Goal: Task Accomplishment & Management: Manage account settings

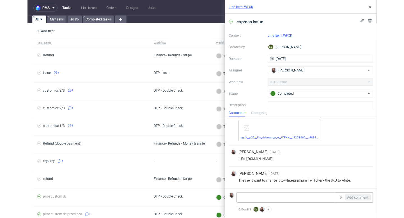
scroll to position [83, 0]
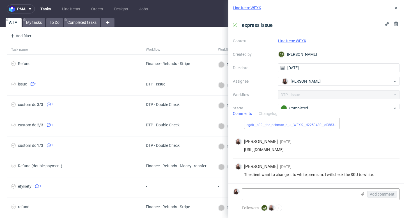
click at [261, 39] on link "Line Item: WFXK" at bounding box center [292, 41] width 28 height 4
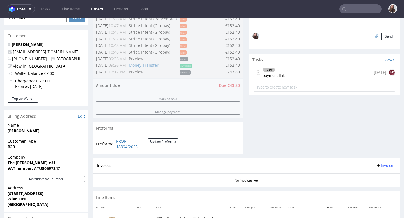
scroll to position [163, 0]
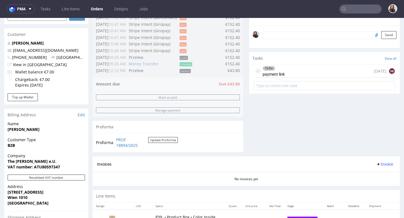
click at [279, 78] on div "To Do payment link" at bounding box center [274, 71] width 22 height 13
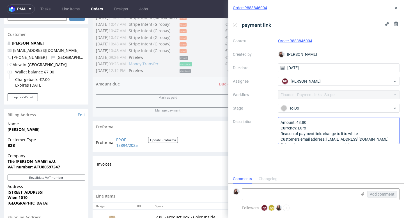
scroll to position [6, 0]
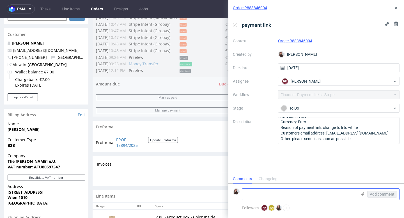
click at [266, 194] on textarea at bounding box center [299, 194] width 115 height 11
type textarea "2"
type textarea "™"
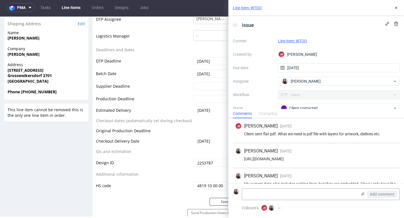
scroll to position [11, 0]
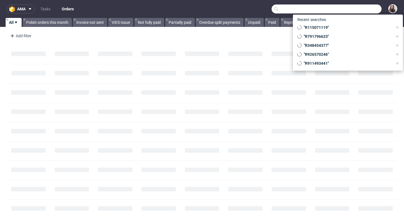
click at [352, 9] on input "text" at bounding box center [327, 8] width 110 height 9
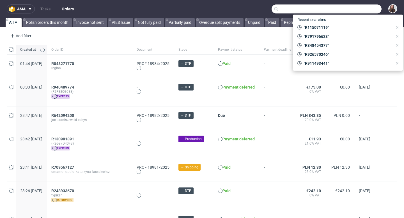
paste input "R143684543"
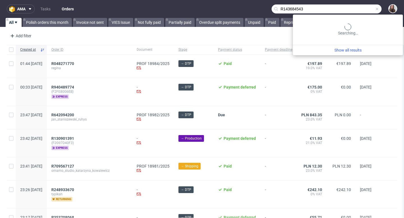
type input "R143684543"
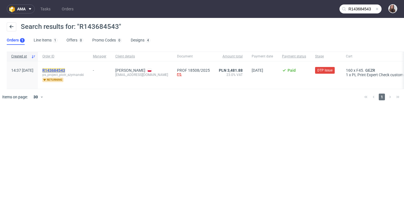
click at [65, 69] on mark "R143684543" at bounding box center [53, 70] width 23 height 4
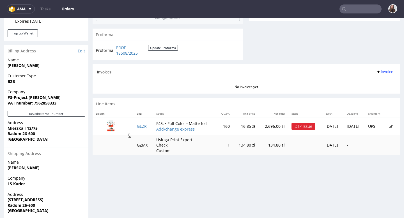
scroll to position [231, 0]
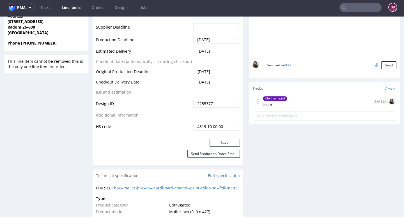
scroll to position [0, 0]
click at [290, 102] on div "Client contacted issue 3 days ago" at bounding box center [325, 101] width 142 height 13
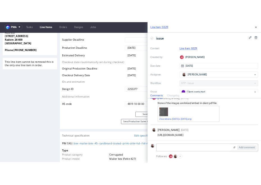
scroll to position [9, 0]
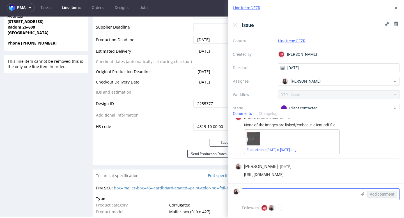
click at [362, 194] on use at bounding box center [363, 194] width 3 height 3
click at [0, 0] on input "file" at bounding box center [0, 0] width 0 height 0
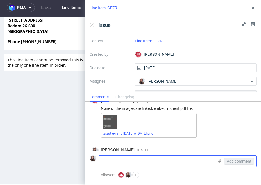
click at [219, 160] on use at bounding box center [219, 161] width 3 height 3
click at [0, 0] on input "file" at bounding box center [0, 0] width 0 height 0
click at [219, 160] on use at bounding box center [219, 161] width 3 height 3
click at [0, 0] on input "file" at bounding box center [0, 0] width 0 height 0
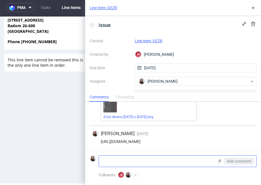
click at [221, 162] on icon at bounding box center [219, 161] width 4 height 4
click at [0, 0] on input "file" at bounding box center [0, 0] width 0 height 0
click at [218, 161] on use at bounding box center [219, 161] width 3 height 3
click at [0, 0] on input "file" at bounding box center [0, 0] width 0 height 0
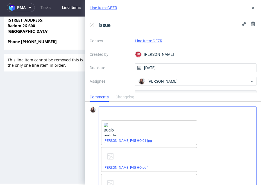
scroll to position [34, 0]
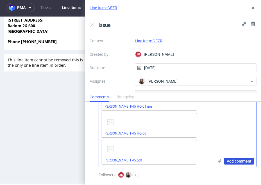
click at [236, 162] on span "Add comment" at bounding box center [239, 162] width 25 height 4
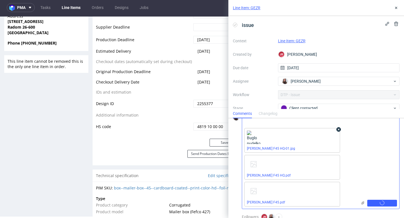
scroll to position [18, 0]
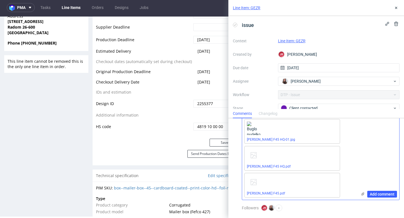
click at [385, 191] on div "Add comment" at bounding box center [378, 153] width 42 height 94
click at [384, 193] on span "Add comment" at bounding box center [382, 195] width 25 height 4
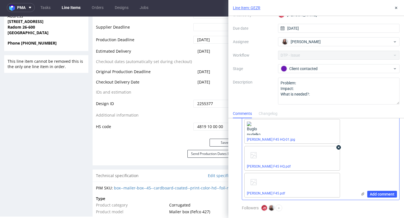
scroll to position [0, 0]
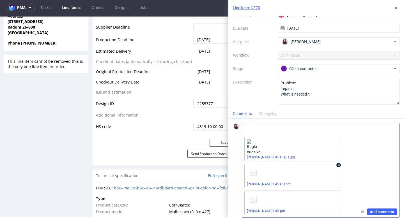
click at [340, 166] on use at bounding box center [339, 166] width 2 height 2
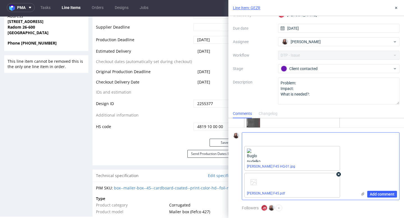
click at [339, 174] on use at bounding box center [339, 175] width 2 height 2
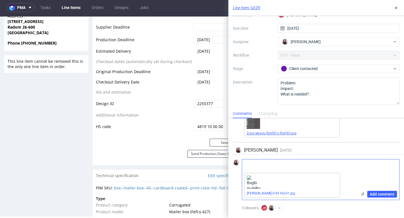
scroll to position [38, 0]
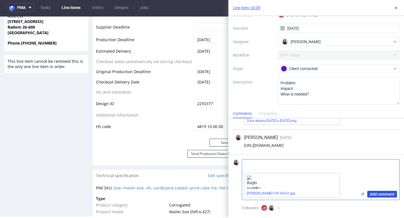
click at [378, 193] on span "Add comment" at bounding box center [382, 195] width 25 height 4
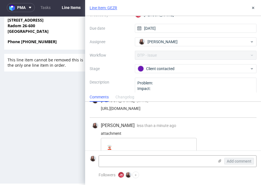
scroll to position [75, 0]
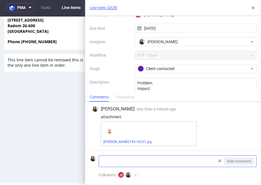
click at [218, 160] on icon at bounding box center [219, 161] width 4 height 4
click at [0, 0] on input "file" at bounding box center [0, 0] width 0 height 0
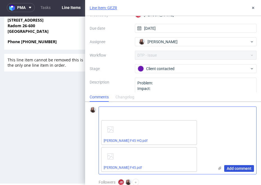
click at [232, 166] on button "Add comment" at bounding box center [239, 168] width 30 height 7
click at [195, 151] on icon at bounding box center [195, 149] width 4 height 4
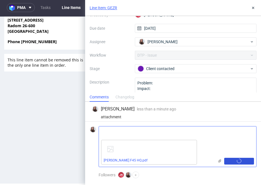
click at [236, 161] on button "Add comment" at bounding box center [239, 161] width 30 height 7
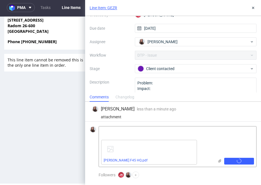
scroll to position [104, 0]
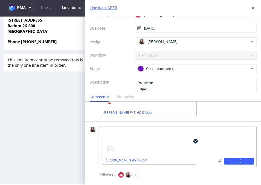
click at [195, 141] on use at bounding box center [196, 142] width 2 height 2
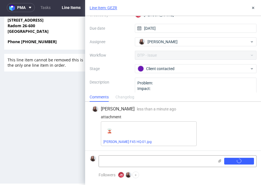
scroll to position [75, 0]
click at [221, 160] on icon at bounding box center [219, 161] width 4 height 4
click at [0, 0] on input "file" at bounding box center [0, 0] width 0 height 0
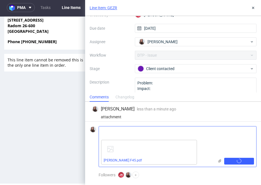
scroll to position [104, 0]
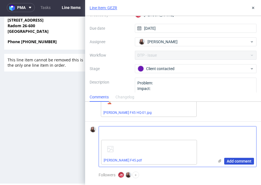
click at [242, 160] on span "Add comment" at bounding box center [239, 162] width 25 height 4
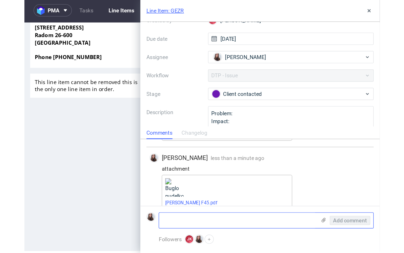
scroll to position [125, 0]
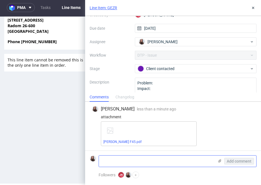
click at [221, 162] on icon at bounding box center [219, 161] width 4 height 4
click at [0, 0] on input "file" at bounding box center [0, 0] width 0 height 0
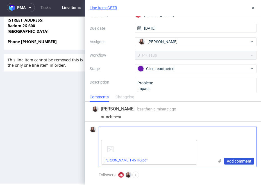
click at [239, 163] on span "Add comment" at bounding box center [239, 162] width 25 height 4
click at [234, 163] on span "Add comment" at bounding box center [239, 162] width 25 height 4
click at [235, 162] on span "Add comment" at bounding box center [239, 162] width 25 height 4
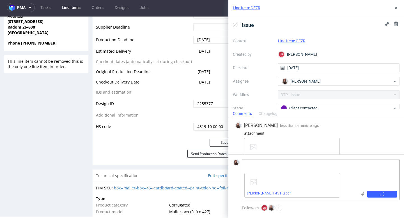
scroll to position [138, 0]
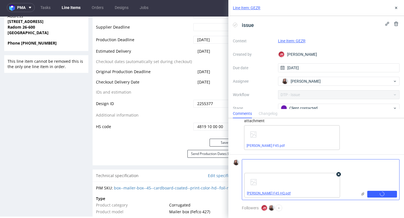
click at [269, 192] on link "Buglo pudelko F45 HQ.pdf" at bounding box center [269, 194] width 44 height 4
click at [385, 191] on button "Add comment" at bounding box center [383, 194] width 30 height 7
click at [273, 145] on link "Buglo pudelko F45.pdf" at bounding box center [266, 146] width 38 height 4
click at [380, 192] on button "Add comment" at bounding box center [383, 194] width 30 height 7
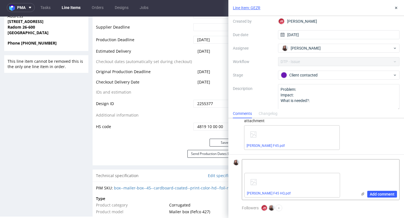
scroll to position [40, 0]
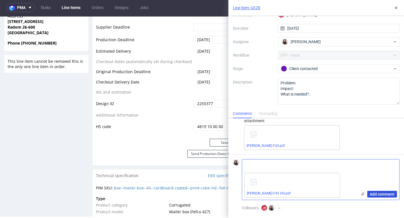
click at [374, 193] on span "Add comment" at bounding box center [382, 195] width 25 height 4
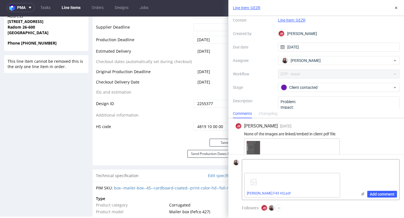
scroll to position [0, 0]
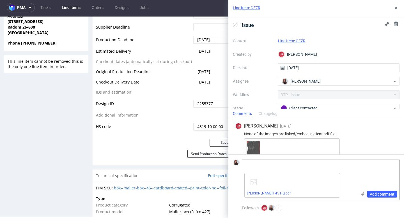
click at [292, 39] on link "Line Item: GEZR" at bounding box center [292, 41] width 28 height 4
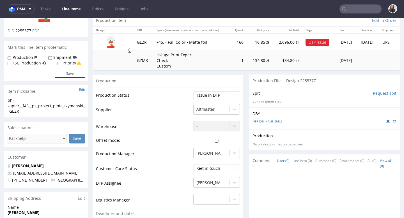
scroll to position [58, 0]
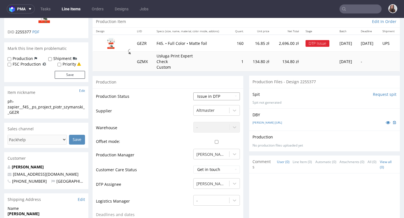
click at [214, 94] on select "Waiting for Artwork Waiting for Diecut Waiting for Mockup Waiting for DTP Waiti…" at bounding box center [216, 97] width 47 height 8
select select "back_for_dtp"
click at [193, 93] on select "Waiting for Artwork Waiting for Diecut Waiting for Mockup Waiting for DTP Waiti…" at bounding box center [216, 97] width 47 height 8
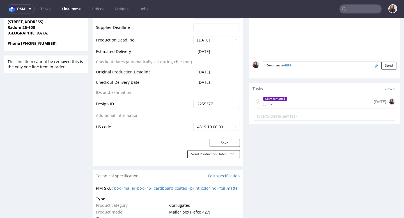
scroll to position [288, 0]
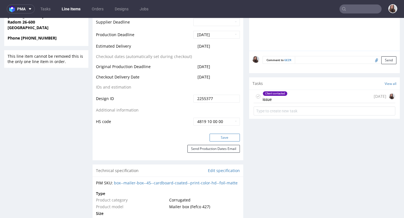
click at [220, 134] on button "Save" at bounding box center [225, 138] width 30 height 8
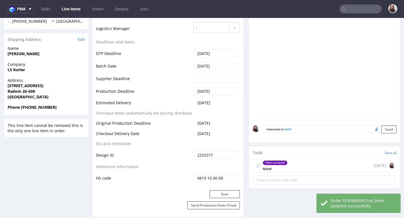
scroll to position [220, 0]
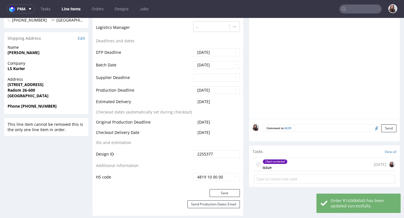
drag, startPoint x: 219, startPoint y: 103, endPoint x: 195, endPoint y: 102, distance: 23.3
click at [195, 102] on td "2025-09-16" at bounding box center [216, 104] width 48 height 10
copy span "2025-09-16"
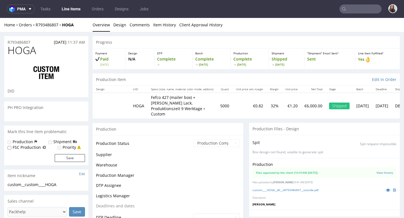
scroll to position [72, 0]
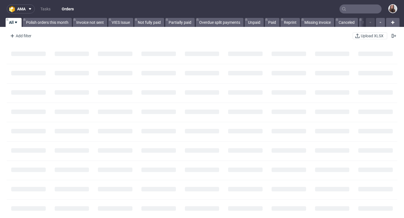
click at [353, 11] on input "text" at bounding box center [361, 8] width 42 height 9
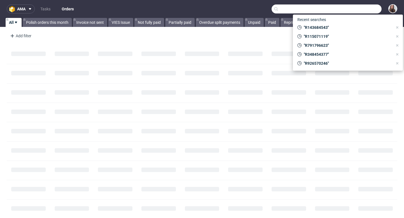
paste input "503488468"
type input "503488468"
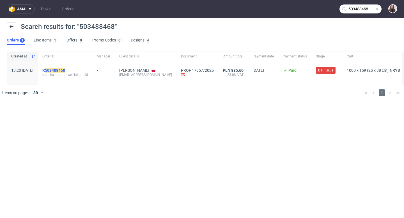
click at [65, 68] on mark "503488468" at bounding box center [55, 70] width 20 height 4
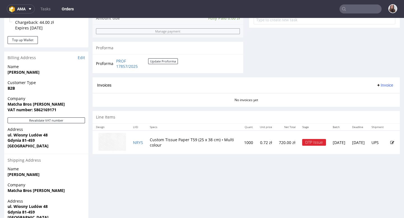
scroll to position [222, 0]
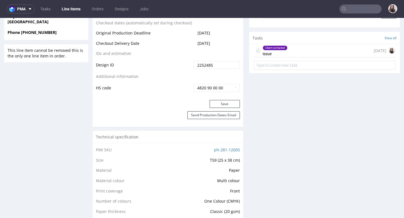
scroll to position [299, 0]
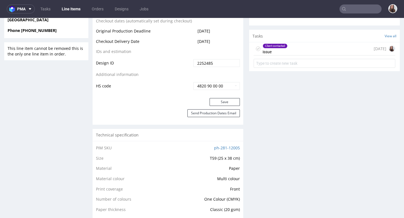
click at [294, 48] on div "Client contacted issue 12 days ago" at bounding box center [325, 48] width 142 height 13
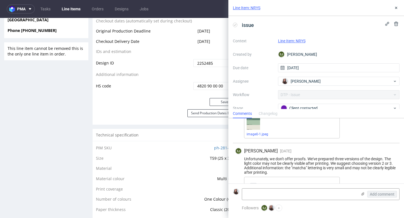
scroll to position [409, 0]
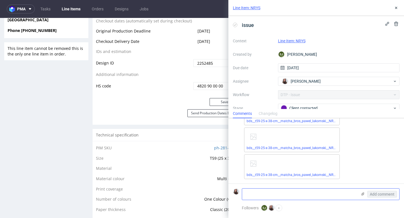
click at [257, 196] on textarea at bounding box center [299, 194] width 115 height 11
paste textarea "503488468"
type textarea "503488468"
drag, startPoint x: 269, startPoint y: 193, endPoint x: 223, endPoint y: 190, distance: 45.9
click at [223, 192] on div "Line Item: NRYS issue Context Line Item: NRYS Created by EJ Elżbieta Jelińska D…" at bounding box center [313, 109] width 183 height 218
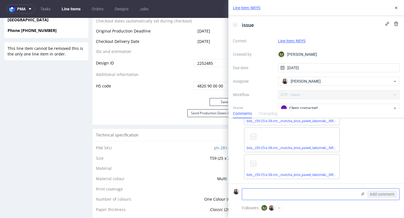
click at [264, 195] on textarea at bounding box center [299, 194] width 115 height 11
paste textarea "Please produce version no. 1 in Pantone P169-1U beige. We want a discreet logo,…"
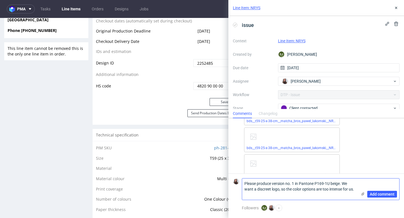
scroll to position [0, 0]
type textarea "Please produce version no. 1 in Pantone P169-1U beige. We want a discreet logo,…"
click at [381, 194] on span "Add comment" at bounding box center [382, 195] width 25 height 4
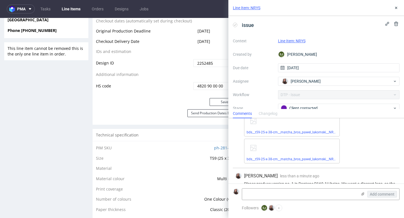
scroll to position [439, 0]
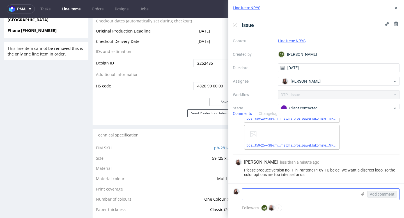
click at [361, 193] on icon at bounding box center [363, 194] width 4 height 4
click at [0, 0] on input "file" at bounding box center [0, 0] width 0 height 0
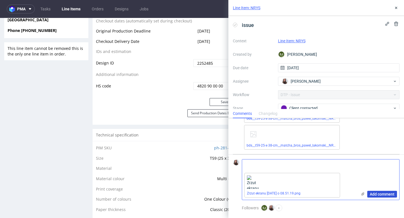
click at [374, 193] on span "Add comment" at bounding box center [382, 195] width 25 height 4
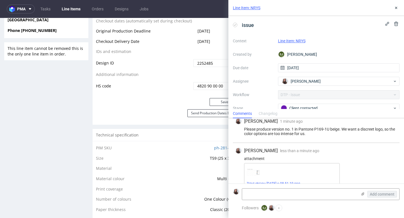
scroll to position [488, 0]
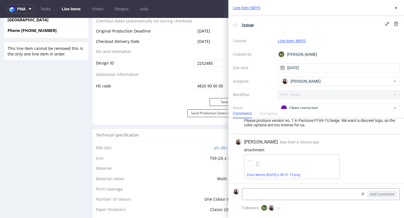
click at [304, 41] on link "Line Item: NRYS" at bounding box center [292, 41] width 28 height 4
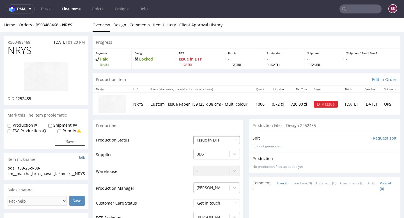
click at [215, 140] on select "Waiting for Artwork Waiting for Diecut Waiting for Mockup Waiting for DTP Waiti…" at bounding box center [216, 140] width 47 height 8
select select "back_for_dtp"
click at [193, 136] on select "Waiting for Artwork Waiting for Diecut Waiting for Mockup Waiting for DTP Waiti…" at bounding box center [216, 140] width 47 height 8
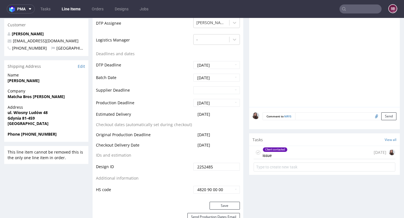
scroll to position [203, 0]
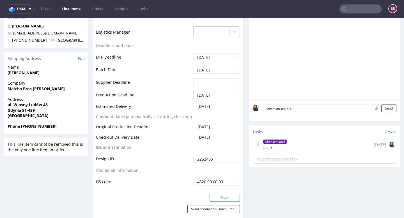
click at [223, 200] on button "Save" at bounding box center [225, 198] width 30 height 8
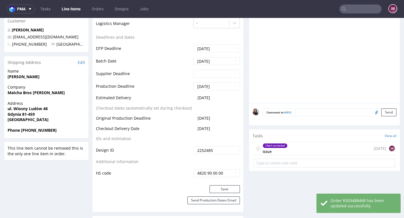
scroll to position [0, 0]
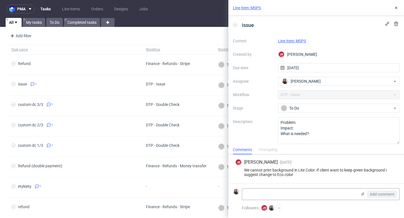
click at [294, 41] on link "Line Item: MSPS" at bounding box center [292, 41] width 28 height 4
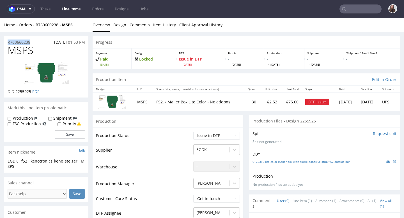
drag, startPoint x: 36, startPoint y: 41, endPoint x: 6, endPoint y: 42, distance: 29.5
click at [6, 42] on div "R760660238 [DATE] 01:53 PM" at bounding box center [46, 40] width 84 height 9
copy p "R760660238"
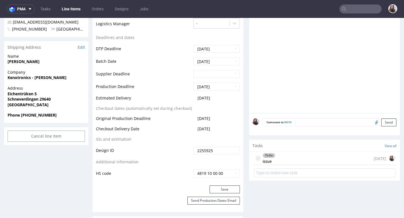
scroll to position [211, 0]
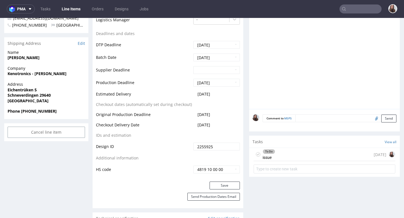
click at [284, 154] on div "To Do issue [DATE]" at bounding box center [325, 154] width 142 height 13
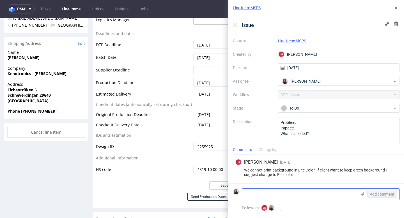
click at [274, 190] on textarea at bounding box center [299, 194] width 115 height 11
paste textarea "[URL][DOMAIN_NAME]"
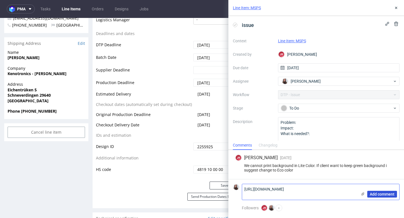
type textarea "[URL][DOMAIN_NAME]"
click at [389, 194] on span "Add comment" at bounding box center [382, 195] width 25 height 4
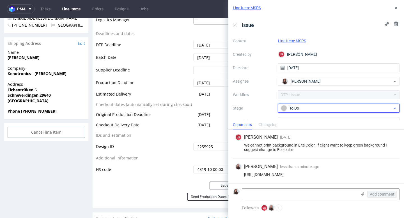
click at [336, 105] on div "To Do" at bounding box center [337, 108] width 112 height 6
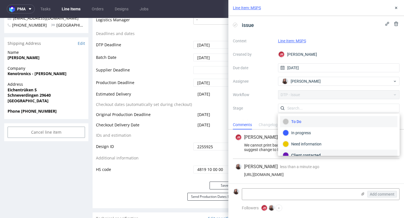
click at [318, 154] on div "Client contacted" at bounding box center [339, 155] width 112 height 6
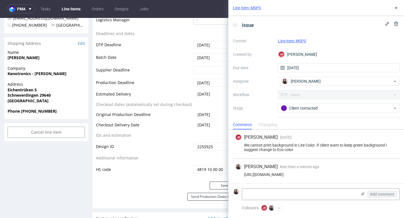
click at [299, 151] on div "We cannot print background in Lite Color. If client want to keep green backgrou…" at bounding box center [316, 147] width 162 height 9
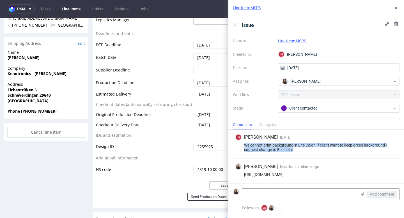
drag, startPoint x: 298, startPoint y: 150, endPoint x: 240, endPoint y: 146, distance: 58.5
click at [240, 146] on div "We cannot print background in Lite Color. If client want to keep green backgrou…" at bounding box center [316, 147] width 162 height 9
copy div "We cannot print background in Lite Color. If client want to keep green backgrou…"
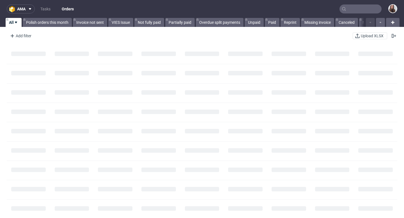
click at [353, 10] on input "text" at bounding box center [361, 8] width 42 height 9
paste input "R117878293"
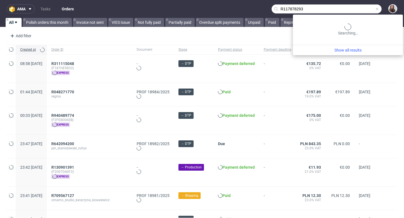
type input "R117878293"
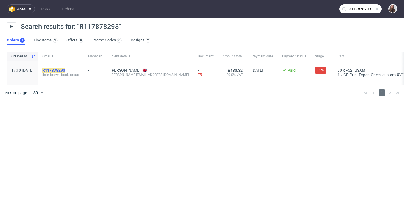
click at [65, 69] on mark "R117878293" at bounding box center [53, 70] width 23 height 4
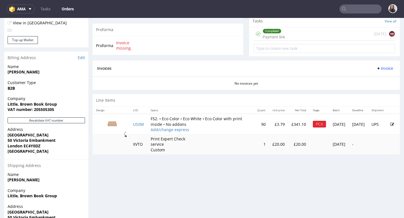
scroll to position [215, 0]
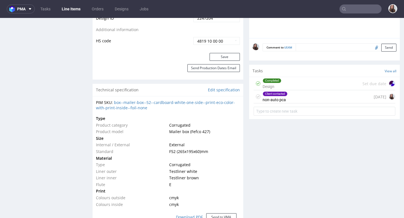
scroll to position [348, 0]
click at [295, 102] on div "Client contacted non-auto pca [DATE]" at bounding box center [325, 97] width 142 height 13
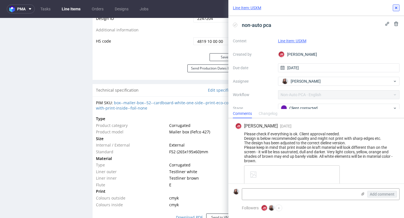
click at [397, 6] on icon at bounding box center [396, 8] width 4 height 4
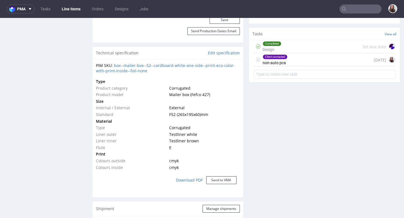
scroll to position [386, 0]
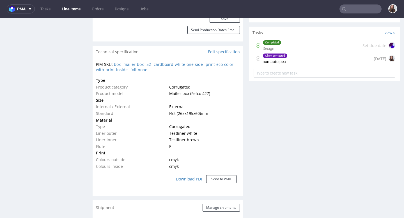
click at [302, 63] on div "Client contacted non-auto pca [DATE]" at bounding box center [325, 58] width 142 height 13
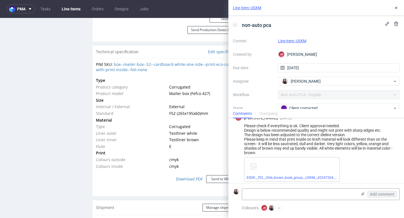
scroll to position [8, 0]
drag, startPoint x: 244, startPoint y: 135, endPoint x: 351, endPoint y: 135, distance: 106.4
click at [351, 135] on div "Please check if everything is ok. Client approval needed. Design is below recom…" at bounding box center [316, 139] width 162 height 31
copy div "The design has been adjusted to the correct dieline version."
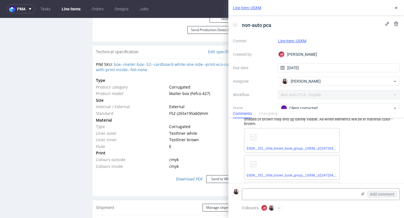
scroll to position [37, 0]
click at [295, 148] on link "EGDK__f52__little_brown_book_group__USXM__d2247204__oR117878293__6__outside.pdf" at bounding box center [315, 149] width 136 height 4
click at [279, 176] on link "EGDK__f52__little_brown_book_group__USXM__d2247204__oR117878293__3__inside.pdf" at bounding box center [314, 176] width 134 height 4
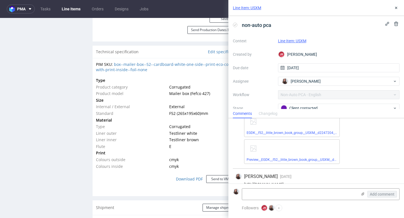
scroll to position [82, 0]
click at [282, 158] on link "Preview__EGDK__f52__little_brown_book_group__USXM__d2247204__oR117878293__3__in…" at bounding box center [321, 158] width 148 height 4
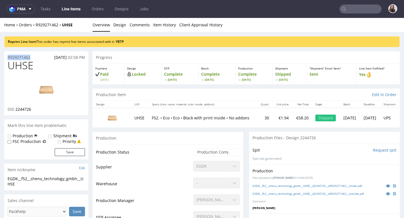
drag, startPoint x: 32, startPoint y: 56, endPoint x: 6, endPoint y: 57, distance: 25.8
click at [6, 57] on div "R929271462 [DATE] 02:58 PM" at bounding box center [46, 55] width 84 height 9
copy p "R929271462"
drag, startPoint x: 29, startPoint y: 58, endPoint x: 6, endPoint y: 58, distance: 23.6
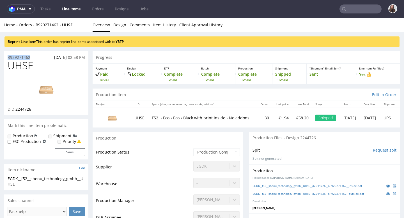
click at [6, 58] on div "R929271462 01.08.2025 02:58 PM" at bounding box center [46, 55] width 84 height 9
copy p "R929271462"
click at [35, 59] on div "R929271462 01.08.2025 02:58 PM" at bounding box center [46, 55] width 84 height 9
drag, startPoint x: 35, startPoint y: 58, endPoint x: 6, endPoint y: 58, distance: 28.4
click at [6, 58] on div "R929271462 01.08.2025 02:58 PM" at bounding box center [46, 55] width 84 height 9
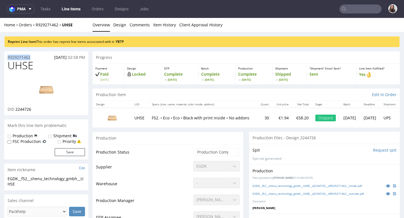
copy p "R929271462"
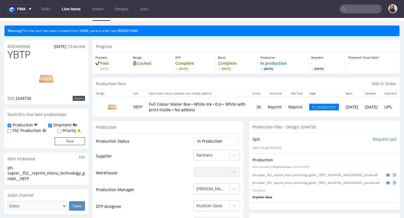
scroll to position [10, 0]
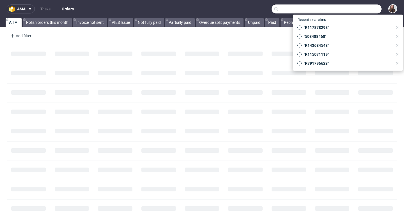
click at [362, 9] on input "text" at bounding box center [327, 8] width 110 height 9
paste input "R115071119"
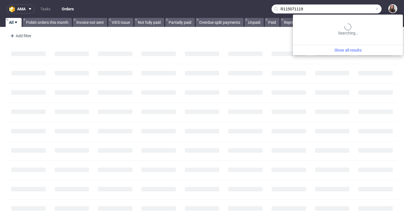
type input "R115071119"
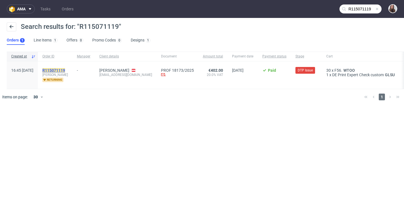
click at [65, 70] on mark "R115071119" at bounding box center [53, 70] width 23 height 4
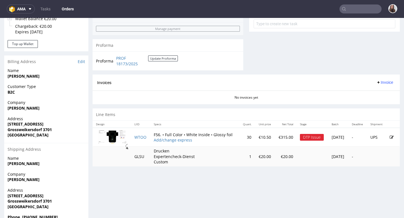
scroll to position [230, 0]
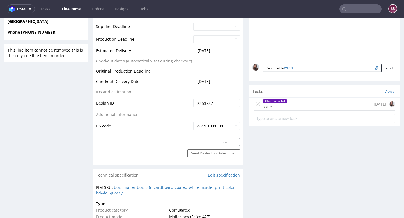
scroll to position [286, 0]
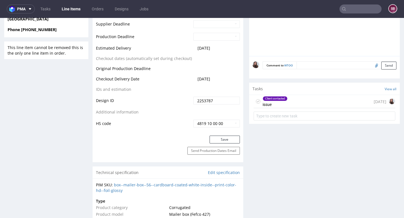
click at [280, 92] on div "Tasks View all" at bounding box center [324, 89] width 151 height 12
click at [280, 98] on div "Client contacted" at bounding box center [275, 99] width 24 height 4
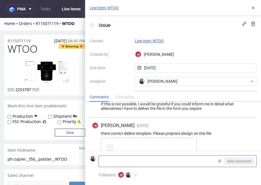
click at [218, 163] on label at bounding box center [219, 162] width 4 height 6
click at [0, 0] on input "file" at bounding box center [0, 0] width 0 height 0
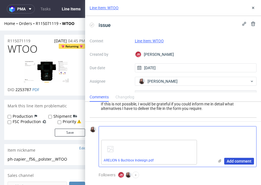
click at [235, 160] on span "Add comment" at bounding box center [239, 162] width 25 height 4
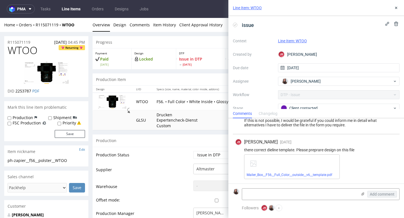
scroll to position [131, 0]
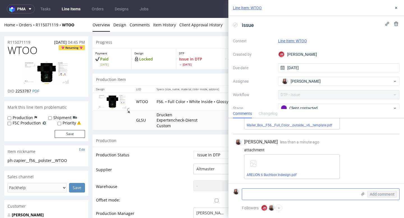
click at [267, 191] on textarea at bounding box center [299, 194] width 115 height 11
paste textarea "I have now redone everything myself and hope that you can finally work with it.…"
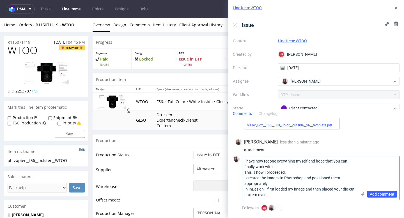
scroll to position [0, 0]
click at [244, 160] on textarea "I have now redone everything myself and hope that you can finally work with it.…" at bounding box center [299, 178] width 115 height 44
paste textarea "This ‘online editor’ can only place predefined stickers well, and thirdly, alth…"
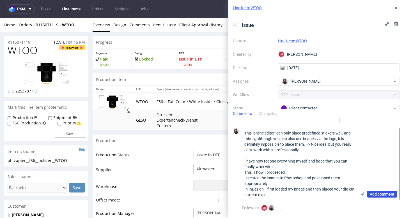
type textarea "This ‘online editor’ can only place predefined stickers well, and thirdly, alth…"
click at [384, 194] on span "Add comment" at bounding box center [382, 195] width 25 height 4
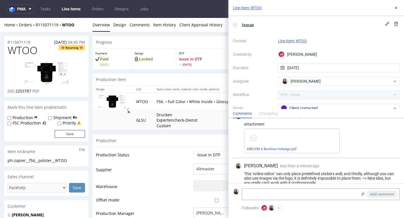
scroll to position [188, 0]
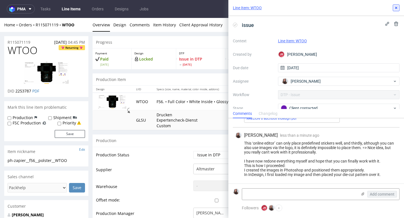
click at [397, 8] on icon at bounding box center [396, 8] width 4 height 4
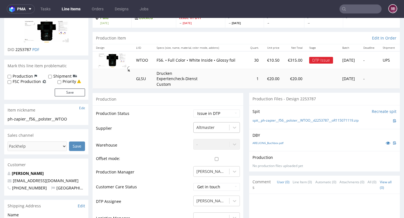
scroll to position [50, 0]
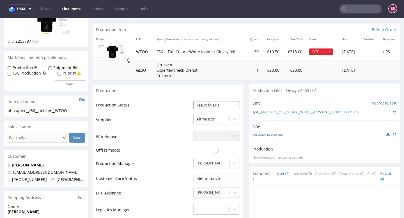
click at [216, 107] on select "Waiting for Artwork Waiting for Diecut Waiting for Mockup Waiting for DTP Waiti…" at bounding box center [216, 105] width 47 height 8
select select "back_for_dtp"
click at [193, 101] on select "Waiting for Artwork Waiting for Diecut Waiting for Mockup Waiting for DTP Waiti…" at bounding box center [216, 105] width 47 height 8
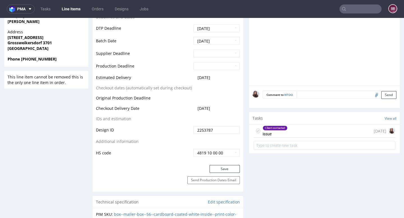
scroll to position [257, 0]
click at [215, 170] on button "Save" at bounding box center [225, 169] width 30 height 8
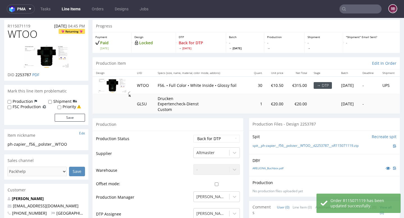
scroll to position [0, 0]
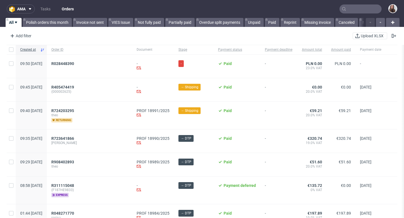
click at [43, 3] on nav "ama Tasks Orders" at bounding box center [202, 9] width 404 height 18
click at [45, 8] on link "Tasks" at bounding box center [45, 8] width 17 height 9
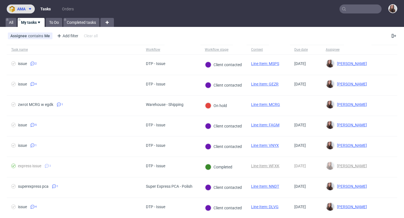
click at [25, 9] on span "ama" at bounding box center [21, 9] width 8 height 4
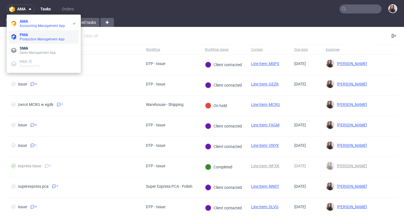
click at [39, 41] on span "Production Management App" at bounding box center [42, 39] width 45 height 4
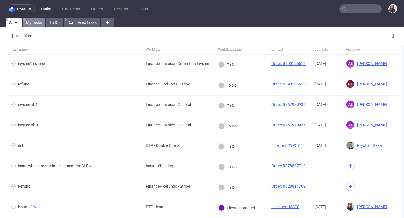
click at [40, 21] on link "My tasks" at bounding box center [34, 22] width 22 height 9
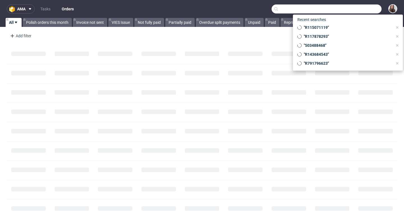
click at [354, 12] on input "text" at bounding box center [327, 8] width 110 height 9
paste input "R353632238"
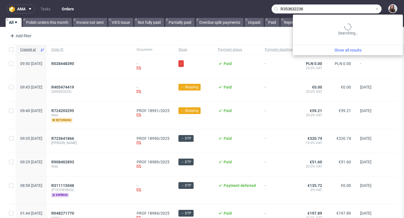
type input "R353632238"
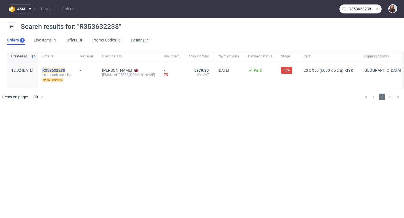
click at [65, 71] on mark "R353632238" at bounding box center [53, 70] width 23 height 4
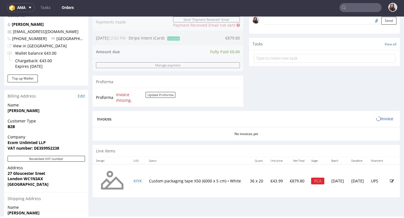
scroll to position [183, 0]
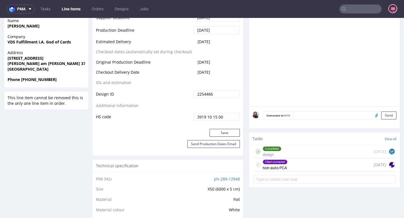
scroll to position [275, 0]
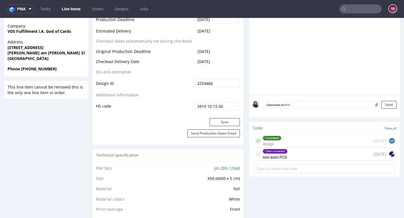
click at [283, 153] on div "Client contacted" at bounding box center [275, 151] width 24 height 4
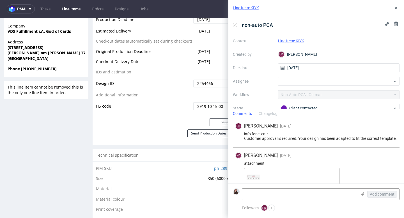
scroll to position [43, 0]
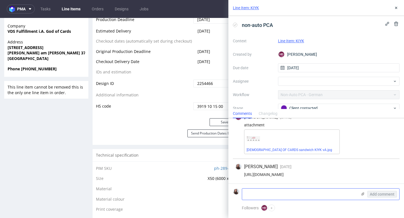
click at [289, 190] on textarea at bounding box center [299, 194] width 115 height 11
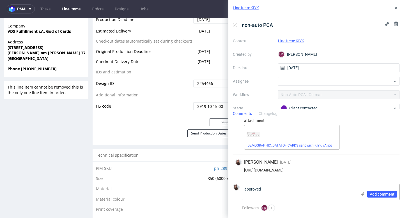
paste textarea "As long as the result is the same as our last order, everything is wonderful!"
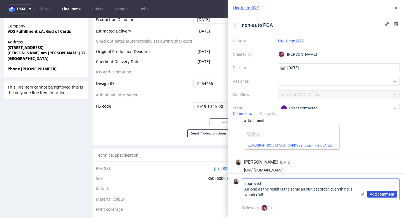
type textarea "approved As long as the result is the same as our last order, everything is won…"
click at [374, 195] on span "Add comment" at bounding box center [382, 195] width 25 height 4
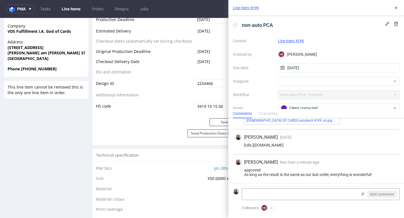
scroll to position [72, 0]
click at [287, 42] on link "Line Item: KIYK" at bounding box center [291, 41] width 26 height 4
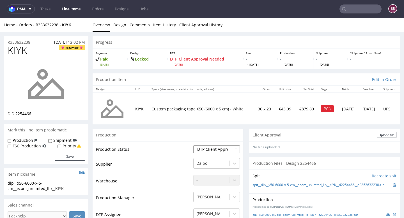
click at [209, 148] on select "Waiting for Artwork Waiting for Diecut Waiting for Mockup Waiting for DTP Waiti…" at bounding box center [216, 150] width 47 height 8
select select "back_for_dtp"
click at [193, 146] on select "Waiting for Artwork Waiting for Diecut Waiting for Mockup Waiting for DTP Waiti…" at bounding box center [216, 150] width 47 height 8
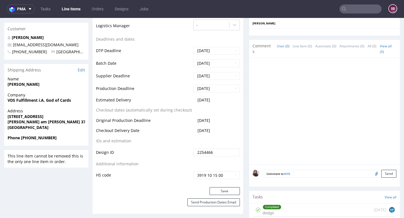
scroll to position [215, 0]
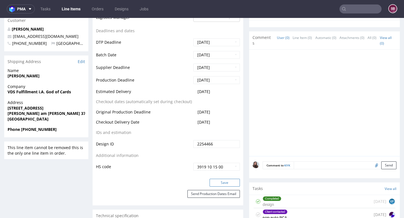
click at [218, 182] on button "Save" at bounding box center [225, 183] width 30 height 8
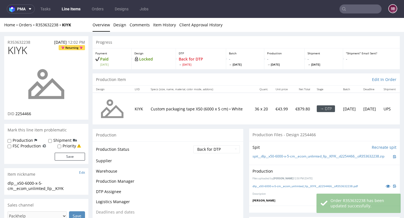
scroll to position [211, 0]
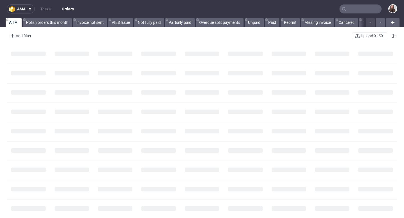
click at [353, 7] on input "text" at bounding box center [361, 8] width 42 height 9
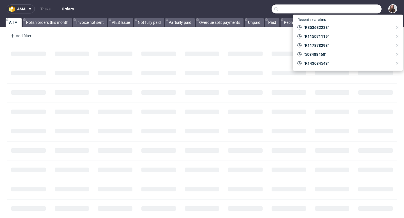
paste input "R365765698"
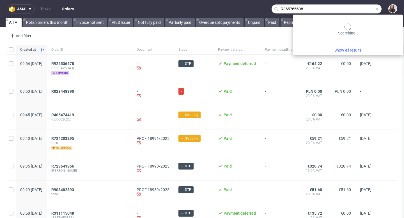
type input "R365765698"
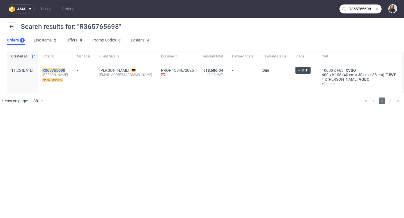
click at [65, 71] on mark "R365765698" at bounding box center [53, 70] width 23 height 4
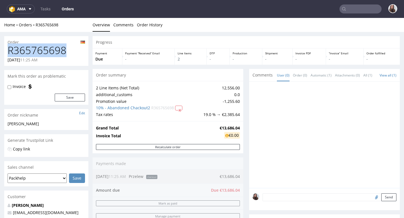
drag, startPoint x: 68, startPoint y: 53, endPoint x: 8, endPoint y: 53, distance: 59.8
click at [8, 53] on h1 "R365765698" at bounding box center [47, 50] width 78 height 11
copy h1 "R365765698"
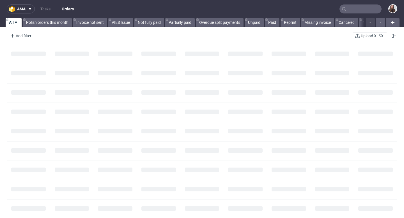
click at [362, 6] on input "text" at bounding box center [361, 8] width 42 height 9
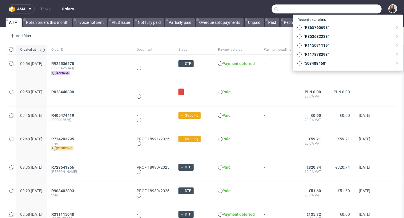
paste input "R809426071"
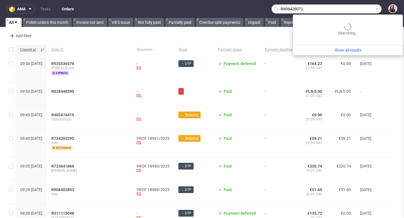
type input "R809426071"
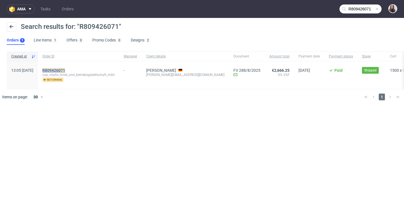
click at [65, 70] on mark "R809426071" at bounding box center [53, 70] width 23 height 4
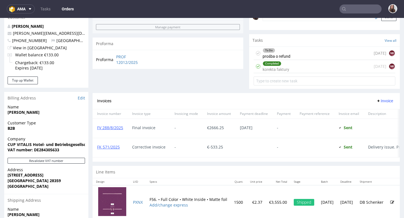
scroll to position [193, 0]
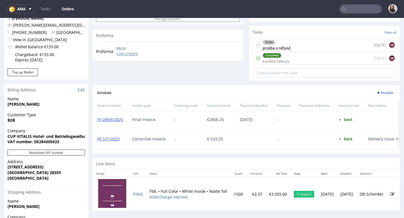
click at [284, 65] on div "Completed korekta faktury" at bounding box center [276, 58] width 27 height 13
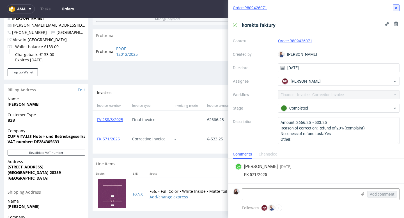
click at [396, 7] on use at bounding box center [396, 8] width 2 height 2
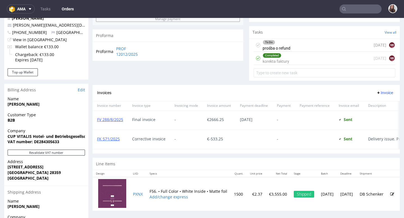
click at [301, 52] on div "To Do prośba o refund 4 days ago NK" at bounding box center [325, 45] width 142 height 13
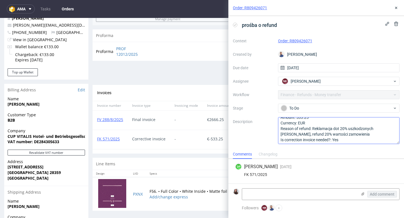
scroll to position [12, 0]
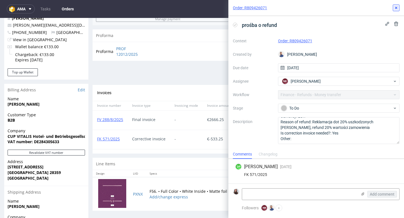
click at [397, 9] on use at bounding box center [396, 8] width 2 height 2
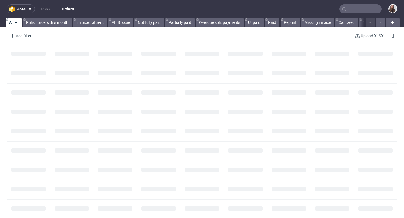
click at [357, 10] on input "text" at bounding box center [361, 8] width 42 height 9
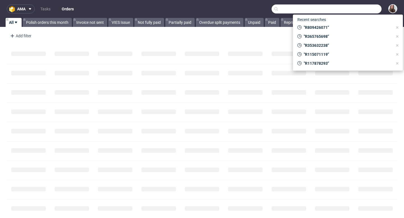
paste input "R249141186"
type input "R249141186"
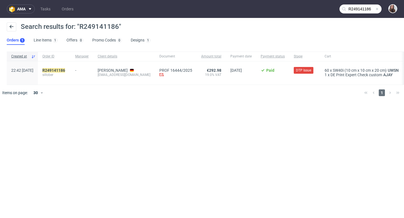
click at [71, 68] on div "R249141186 sillober" at bounding box center [54, 73] width 33 height 23
click at [65, 69] on mark "R249141186" at bounding box center [53, 70] width 23 height 4
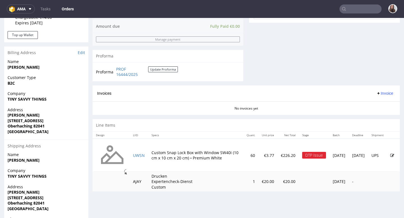
scroll to position [241, 0]
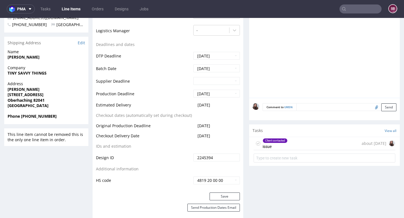
scroll to position [243, 0]
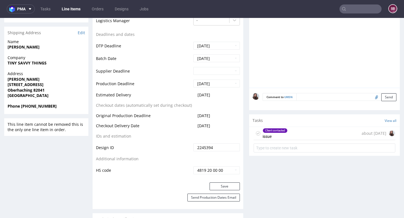
click at [278, 129] on div "Client contacted" at bounding box center [275, 131] width 24 height 4
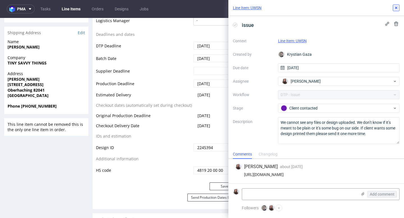
click at [396, 8] on icon at bounding box center [396, 8] width 4 height 4
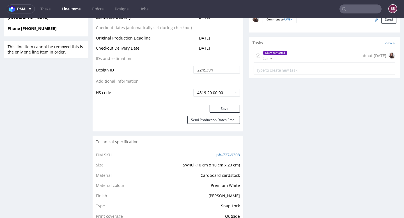
scroll to position [325, 0]
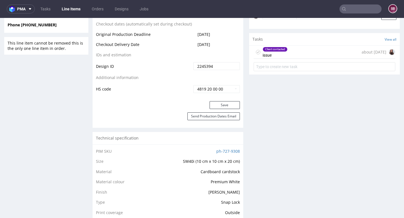
click at [290, 57] on div "Client contacted issue about 1 month ago" at bounding box center [325, 52] width 142 height 13
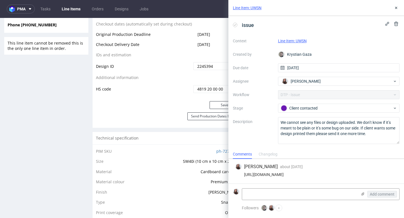
drag, startPoint x: 383, startPoint y: 174, endPoint x: 233, endPoint y: 177, distance: 150.8
click at [233, 177] on div "Sandra Beśka about 1 month ago 8th Aug 2025, 15:53 https://app-eu1.hubspot.com/…" at bounding box center [317, 171] width 176 height 25
drag, startPoint x: 386, startPoint y: 172, endPoint x: 383, endPoint y: 174, distance: 4.0
click at [383, 174] on div "https://app-eu1.hubspot.com/contacts/25600958/record/0-5/200695876817/" at bounding box center [316, 175] width 162 height 4
copy div "https://app-eu1.hubspot.com/contacts/25600958/record/0-5/200695876817/"
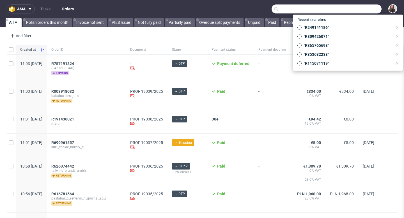
click at [356, 11] on input "text" at bounding box center [327, 8] width 110 height 9
paste input "249141186"
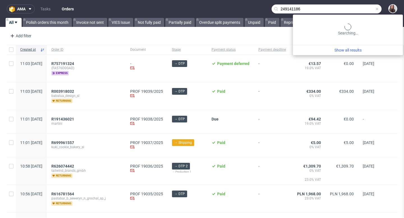
type input "249141186"
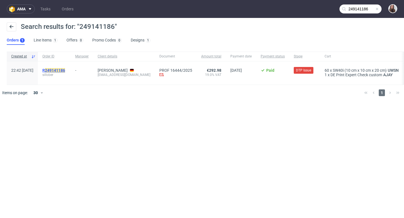
click at [65, 69] on mark "249141186" at bounding box center [55, 70] width 20 height 4
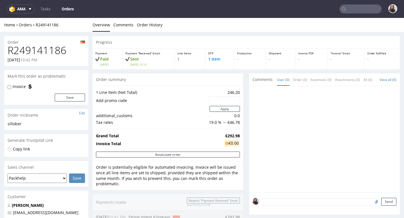
click at [212, 96] on td at bounding box center [224, 101] width 32 height 10
click at [342, 56] on p "-" at bounding box center [346, 59] width 31 height 6
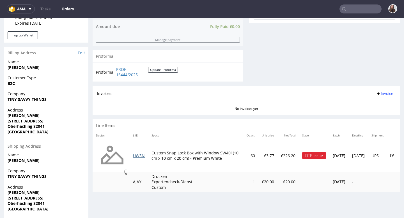
scroll to position [226, 0]
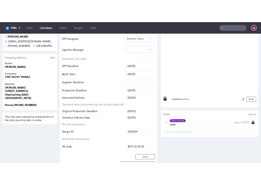
scroll to position [224, 0]
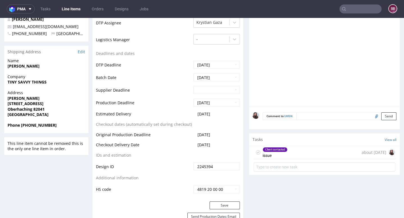
click at [299, 153] on div "Client contacted issue about 1 month ago" at bounding box center [325, 152] width 142 height 13
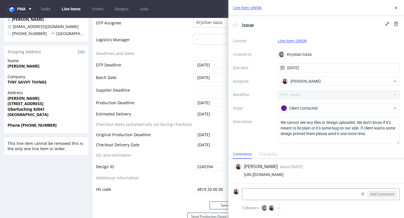
click at [274, 186] on form "Add comment" at bounding box center [317, 194] width 176 height 21
click at [271, 196] on textarea at bounding box center [299, 194] width 115 height 11
click at [363, 194] on use at bounding box center [363, 194] width 3 height 3
click at [0, 0] on input "file" at bounding box center [0, 0] width 0 height 0
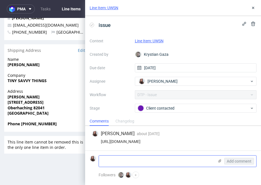
click at [221, 159] on icon at bounding box center [219, 161] width 4 height 4
click at [0, 0] on input "file" at bounding box center [0, 0] width 0 height 0
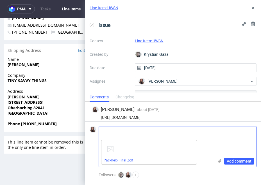
click at [238, 165] on div "Add comment" at bounding box center [235, 147] width 42 height 40
click at [235, 161] on span "Add comment" at bounding box center [239, 162] width 25 height 4
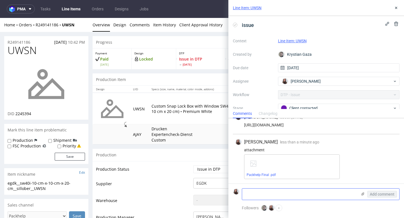
click at [263, 199] on textarea at bounding box center [299, 194] width 115 height 11
paste textarea "Gibt es die Möglichkeit mein Logo Tiny Savvy Things - The Brand auf der Vorders…"
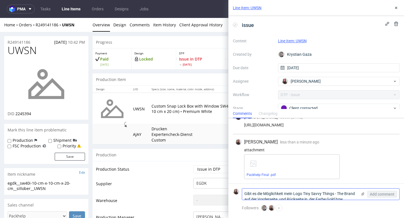
scroll to position [19, 0]
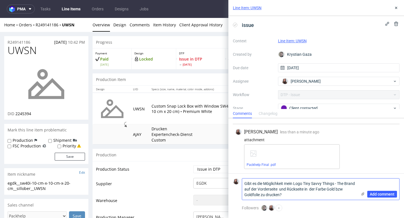
drag, startPoint x: 297, startPoint y: 194, endPoint x: 252, endPoint y: 183, distance: 46.4
click at [252, 183] on textarea "Gibt es die Möglichkeit mein Logo Tiny Savvy Things - The Brand auf der Vorders…" at bounding box center [299, 189] width 115 height 21
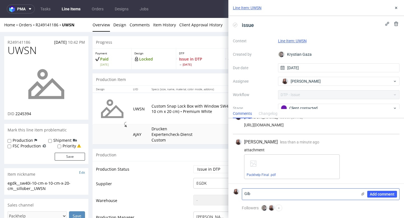
scroll to position [9, 0]
type textarea "G"
drag, startPoint x: 152, startPoint y: 102, endPoint x: 216, endPoint y: 103, distance: 64.0
click at [216, 104] on p "Custom Snap Lock Box with Window SW40i (10 cm x 10 cm x 20 cm) • Premium White" at bounding box center [202, 109] width 101 height 11
copy p "Custom Snap Lock Box with Window"
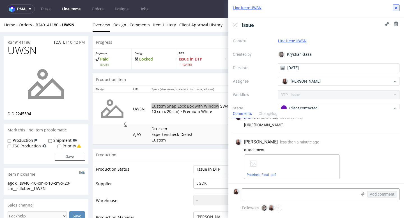
click at [396, 11] on button at bounding box center [396, 7] width 7 height 7
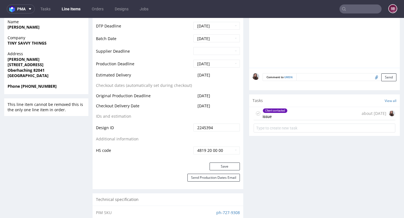
scroll to position [270, 0]
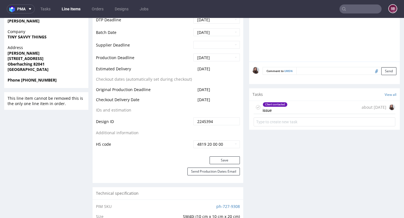
click at [300, 109] on div "Client contacted issue about 1 month ago" at bounding box center [325, 107] width 142 height 13
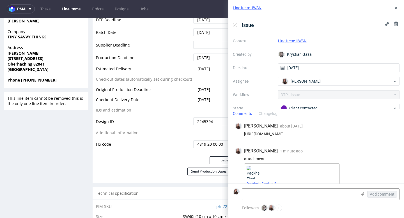
scroll to position [9, 0]
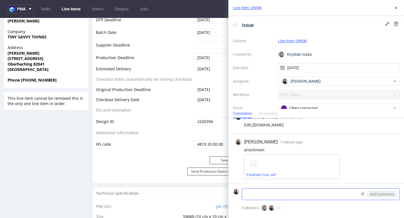
click at [269, 193] on textarea at bounding box center [299, 194] width 115 height 11
paste textarea "Custom Snap Lock Box with Window"
type textarea "Custom Snap Lock Box with Window"
drag, startPoint x: 303, startPoint y: 194, endPoint x: 233, endPoint y: 192, distance: 70.5
click at [233, 192] on form "Custom Snap Lock Box with Window Add comment" at bounding box center [317, 194] width 176 height 21
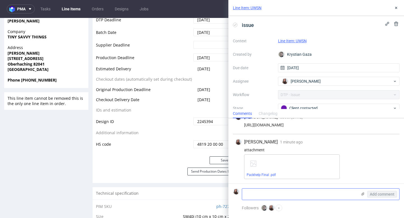
paste textarea "Is it possible to print my logo Tiny Savvy Things - The Brand on the front and …"
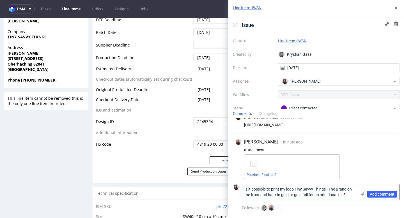
scroll to position [0, 0]
type textarea "Is it possible to print my logo Tiny Savvy Things - The Brand on the front and …"
click at [390, 193] on span "Add comment" at bounding box center [382, 195] width 25 height 4
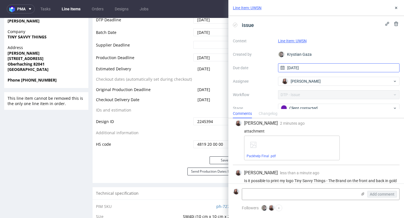
scroll to position [38, 0]
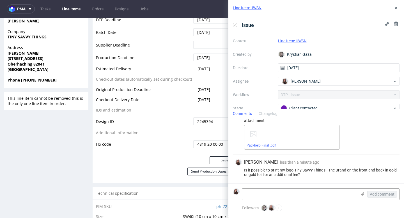
click at [292, 40] on link "Line Item: UWSN" at bounding box center [292, 41] width 29 height 4
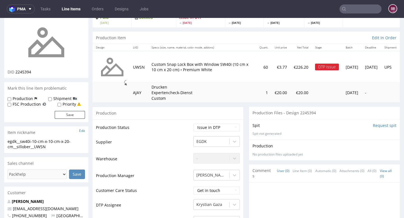
scroll to position [62, 0]
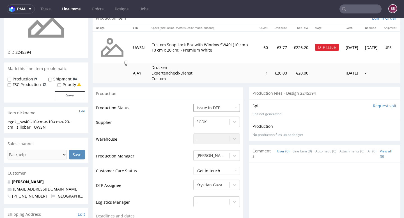
click at [222, 108] on select "Waiting for Artwork Waiting for Diecut Waiting for Mockup Waiting for DTP Waiti…" at bounding box center [216, 108] width 47 height 8
select select "back_for_dtp"
click at [193, 104] on select "Waiting for Artwork Waiting for Diecut Waiting for Mockup Waiting for DTP Waiti…" at bounding box center [216, 108] width 47 height 8
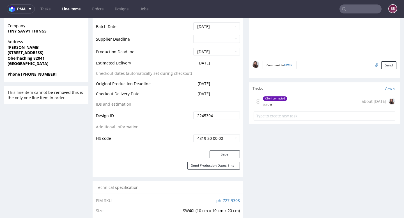
scroll to position [291, 0]
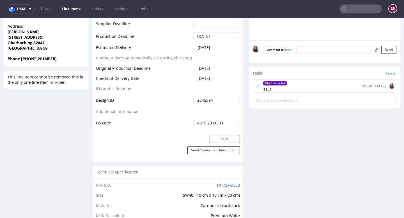
click at [223, 137] on button "Save" at bounding box center [225, 139] width 30 height 8
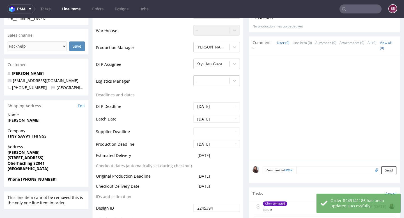
scroll to position [0, 0]
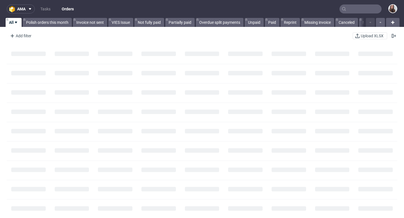
click at [358, 5] on input "text" at bounding box center [361, 8] width 42 height 9
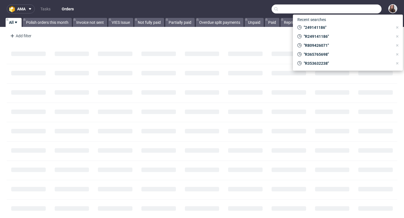
paste input "R545891930"
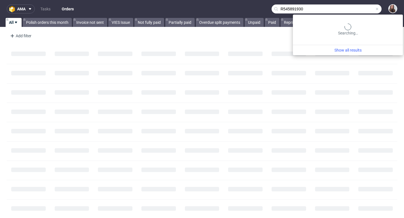
type input "R545891930"
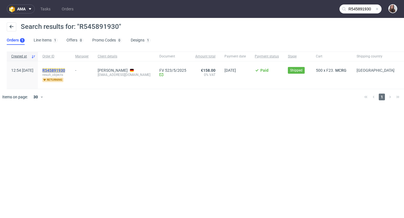
click at [65, 69] on mark "R545891930" at bounding box center [53, 70] width 23 height 4
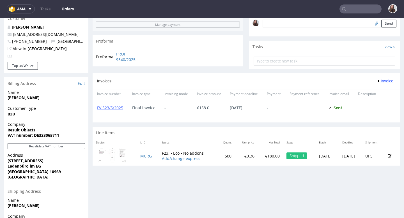
scroll to position [179, 0]
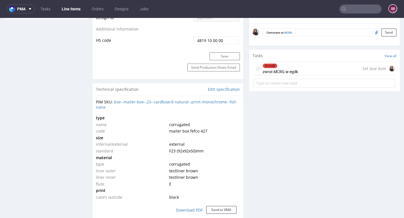
scroll to position [327, 0]
click at [286, 67] on div "On hold" at bounding box center [280, 66] width 35 height 4
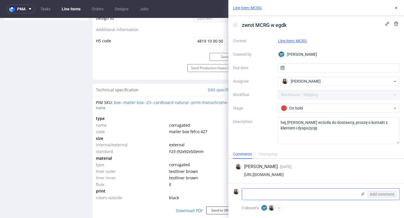
click at [268, 196] on textarea at bounding box center [299, 194] width 115 height 11
click at [280, 192] on textarea at bounding box center [299, 194] width 115 height 11
paste textarea "Result Objects Alexandrinenstraße 1 10969 Berlin"
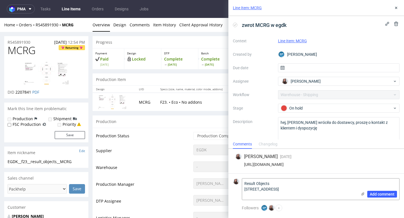
type textarea "Result Objects Alexandrinenstraße 1 10969 Berlin"
click at [382, 195] on span "Add comment" at bounding box center [382, 195] width 25 height 4
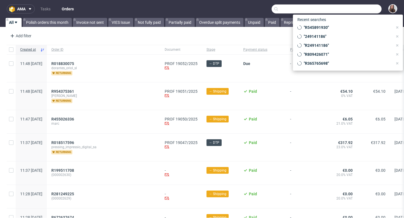
click at [352, 10] on input "text" at bounding box center [327, 8] width 110 height 9
paste input "R760660238"
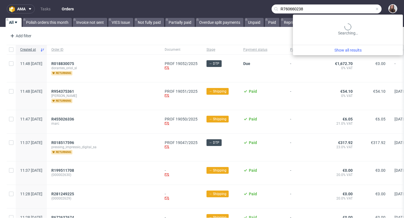
type input "R760660238"
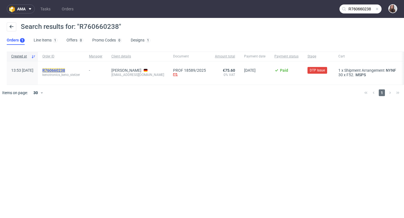
click at [65, 71] on mark "R760660238" at bounding box center [53, 70] width 23 height 4
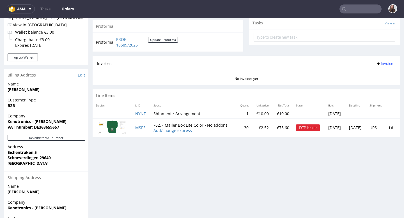
scroll to position [204, 0]
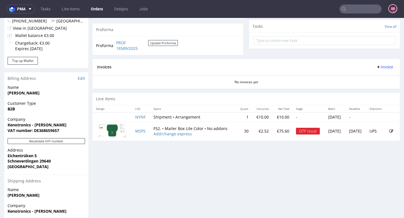
scroll to position [200, 0]
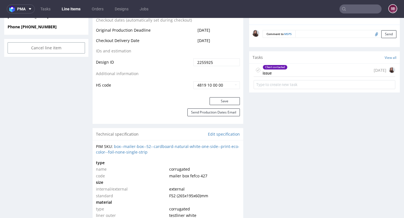
scroll to position [294, 0]
click at [303, 69] on div "Client contacted issue 3 days ago" at bounding box center [325, 71] width 142 height 13
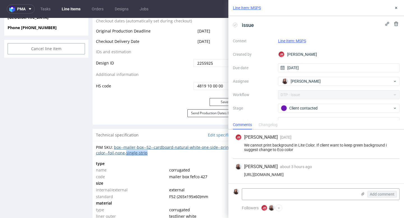
drag, startPoint x: 162, startPoint y: 154, endPoint x: 135, endPoint y: 153, distance: 27.3
click at [135, 153] on div "PIM SKU: box--mailer-box--52--cardboard-natural-white-one-side--print-eco-color…" at bounding box center [168, 150] width 144 height 11
copy link "single-strip"
click at [313, 199] on textarea at bounding box center [299, 194] width 115 height 11
drag, startPoint x: 295, startPoint y: 149, endPoint x: 277, endPoint y: 149, distance: 17.7
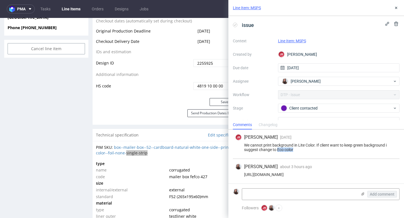
click at [277, 149] on div "We cannot print background in Lite Color. If client want to keep green backgrou…" at bounding box center [316, 147] width 162 height 9
copy div "Eco color"
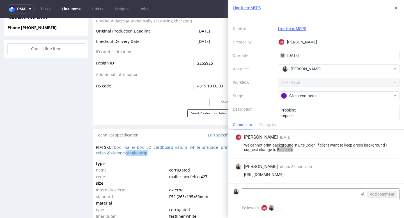
click at [163, 154] on div "PIM SKU: box--mailer-box--52--cardboard-natural-white-one-side--print-eco-color…" at bounding box center [168, 150] width 144 height 11
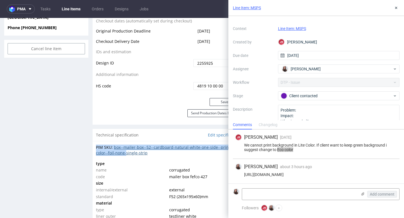
drag, startPoint x: 159, startPoint y: 154, endPoint x: 138, endPoint y: 154, distance: 21.1
click at [138, 154] on div "PIM SKU: box--mailer-box--52--cardboard-natural-white-one-side--print-eco-color…" at bounding box center [168, 150] width 144 height 11
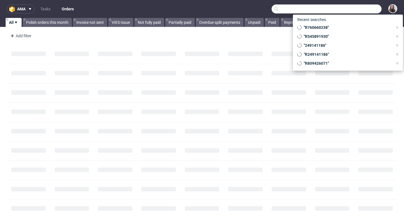
click at [352, 11] on input "text" at bounding box center [327, 8] width 110 height 9
paste input "R804118198"
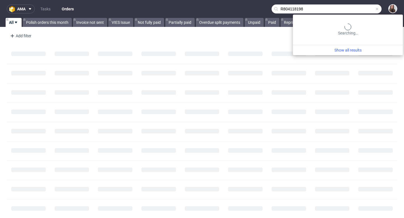
type input "R804118198"
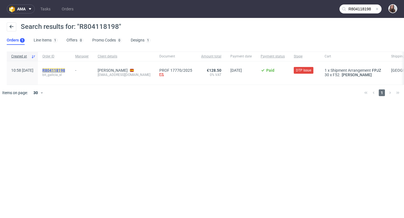
click at [65, 70] on mark "R804118198" at bounding box center [53, 70] width 23 height 4
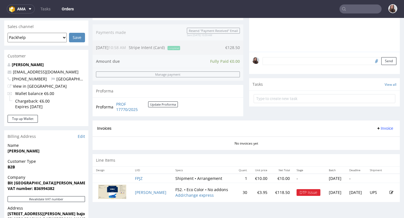
scroll to position [147, 0]
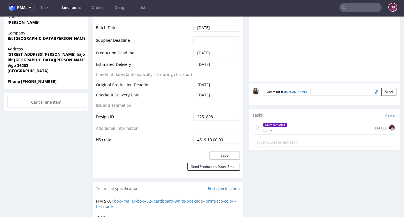
scroll to position [256, 0]
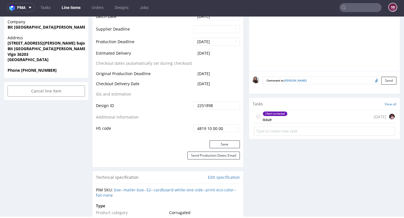
click at [302, 114] on div "Client contacted issue [DATE]" at bounding box center [325, 116] width 142 height 13
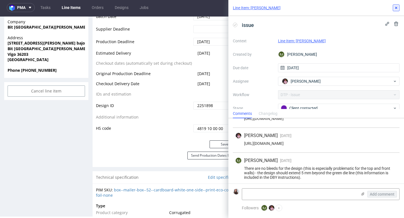
click at [395, 9] on icon at bounding box center [396, 8] width 4 height 4
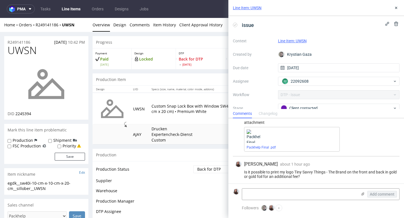
scroll to position [38, 0]
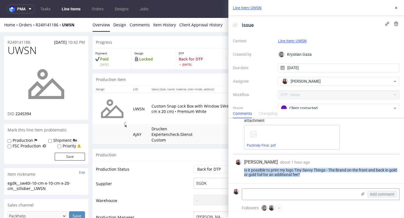
drag, startPoint x: 311, startPoint y: 174, endPoint x: 240, endPoint y: 170, distance: 70.9
click at [240, 170] on div "Is it possible to print my logo Tiny Savvy Things - The Brand on the front and …" at bounding box center [316, 172] width 162 height 9
copy div "Is it possible to print my logo Tiny Savvy Things - The Brand on the front and …"
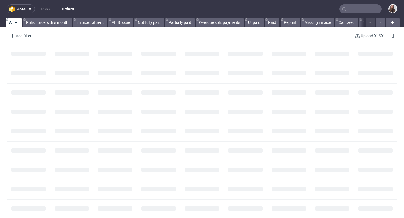
click at [355, 9] on input "text" at bounding box center [361, 8] width 42 height 9
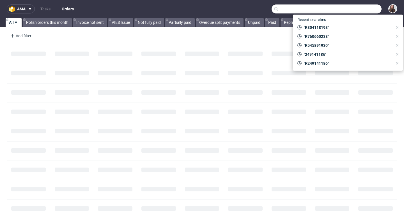
click at [349, 10] on input "text" at bounding box center [327, 8] width 110 height 9
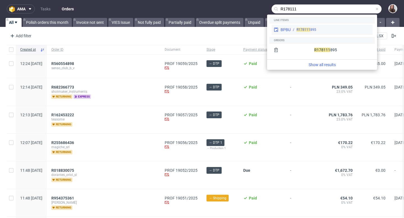
type input "R178111"
click at [336, 29] on div "R178111 895" at bounding box center [331, 29] width 80 height 5
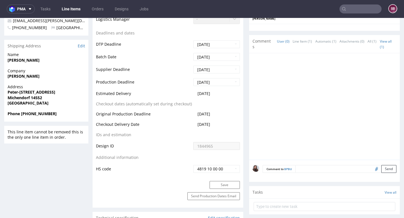
scroll to position [234, 0]
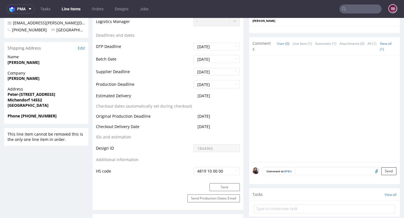
drag, startPoint x: 218, startPoint y: 96, endPoint x: 191, endPoint y: 95, distance: 27.5
click at [192, 95] on td "2025-09-17" at bounding box center [216, 98] width 48 height 10
click at [228, 96] on td "2025-09-17" at bounding box center [216, 98] width 48 height 10
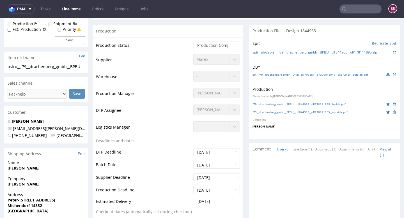
scroll to position [127, 0]
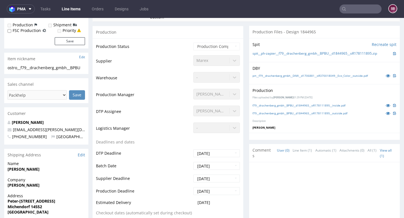
click at [174, 77] on td "Warehouse" at bounding box center [144, 80] width 96 height 17
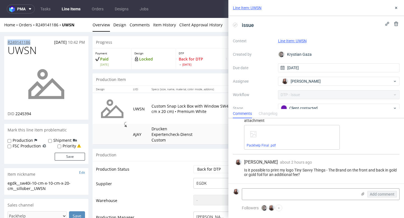
drag, startPoint x: 32, startPoint y: 40, endPoint x: 8, endPoint y: 43, distance: 23.4
click at [8, 43] on div "R249141186 03.08.2025 10:42 PM" at bounding box center [46, 40] width 84 height 9
copy p "R249141186"
click at [399, 7] on button at bounding box center [396, 7] width 7 height 7
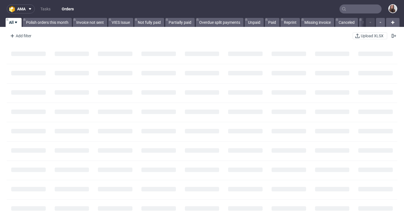
click at [354, 8] on input "text" at bounding box center [361, 8] width 42 height 9
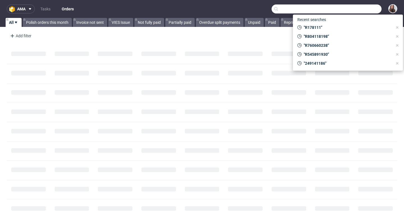
paste input "R924895445"
type input "R924895445"
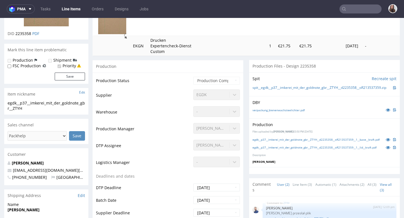
scroll to position [103, 0]
click at [314, 142] on link "egdk__p37__imkerei_mit_der_goldnote_gbr__ZTYH__d2235358__oR213537359__1__base__…" at bounding box center [316, 140] width 127 height 4
click at [286, 149] on link "egdk__p37__imkerei_mit_der_goldnote_gbr__ZTYH__d2235358__oR213537359__1__lid__k…" at bounding box center [315, 147] width 124 height 4
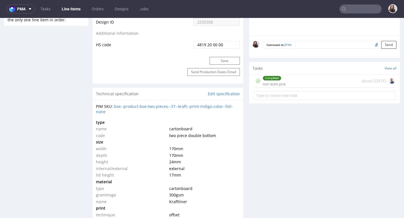
scroll to position [372, 0]
click at [298, 87] on div "Completed non auto pca about [DATE]" at bounding box center [325, 80] width 142 height 13
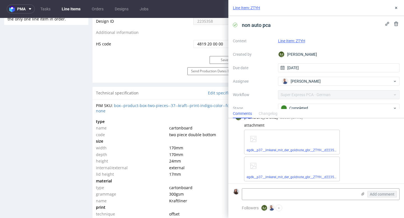
scroll to position [86, 0]
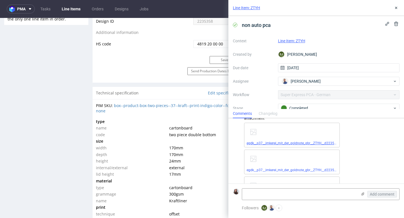
click at [275, 144] on link "egdk__p37__imkerei_mit_der_goldnote_gbr__ZTYH__d2235358__oR213537359__1__base__…" at bounding box center [321, 144] width 149 height 4
click at [283, 170] on link "egdk__p37__imkerei_mit_der_goldnote_gbr__ZTYH__d2235358__oR213537359__1__lid__k…" at bounding box center [319, 170] width 145 height 4
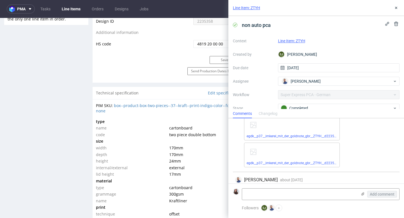
scroll to position [160, 0]
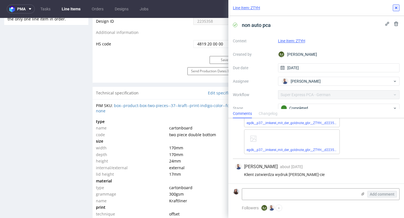
click at [395, 6] on icon at bounding box center [396, 8] width 4 height 4
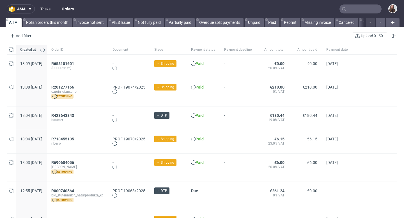
click at [42, 8] on link "Tasks" at bounding box center [45, 8] width 17 height 9
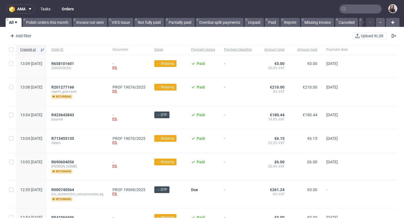
click at [47, 10] on link "Tasks" at bounding box center [45, 8] width 17 height 9
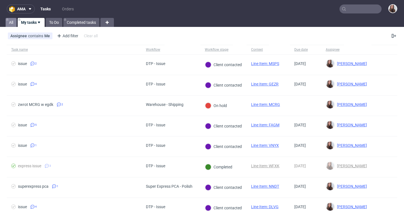
click at [10, 23] on link "All" at bounding box center [11, 22] width 11 height 9
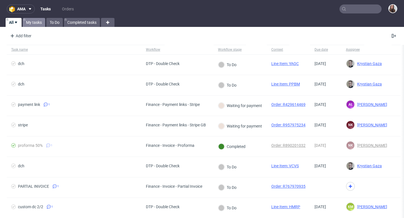
click at [35, 19] on link "My tasks" at bounding box center [34, 22] width 22 height 9
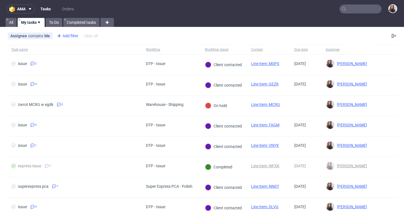
click at [64, 36] on div "Add filter" at bounding box center [67, 35] width 25 height 9
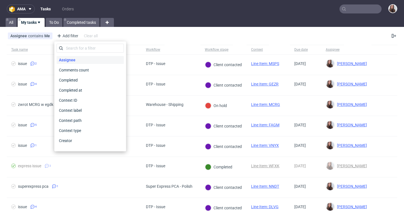
click at [75, 57] on span "Assignee" at bounding box center [67, 60] width 21 height 8
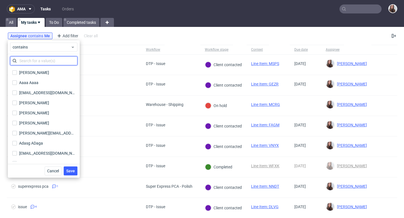
click at [46, 58] on input "text" at bounding box center [43, 60] width 67 height 9
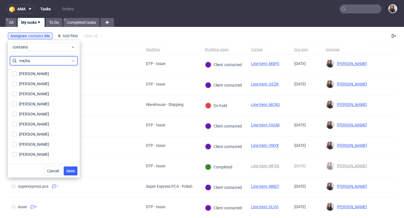
scroll to position [131, 0]
type input "micha"
click at [43, 113] on div "[PERSON_NAME]" at bounding box center [34, 114] width 30 height 6
click at [17, 113] on input "[PERSON_NAME]" at bounding box center [14, 113] width 4 height 4
checkbox input "true"
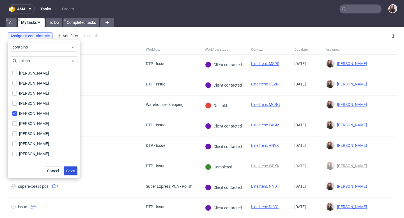
click at [70, 171] on span "Save" at bounding box center [70, 171] width 9 height 4
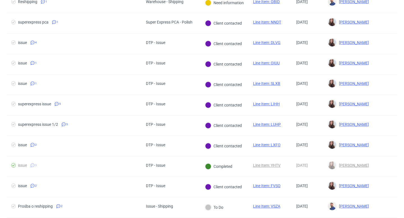
scroll to position [63, 0]
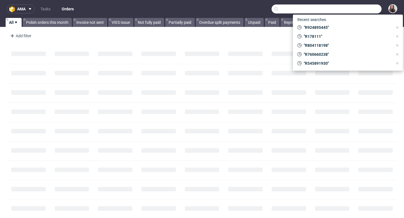
click at [343, 11] on input "text" at bounding box center [327, 8] width 110 height 9
paste input "R122585172"
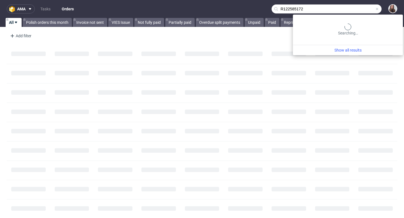
type input "R122585172"
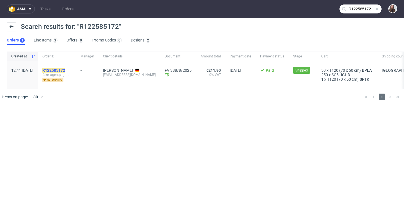
click at [65, 70] on mark "R122585172" at bounding box center [53, 70] width 23 height 4
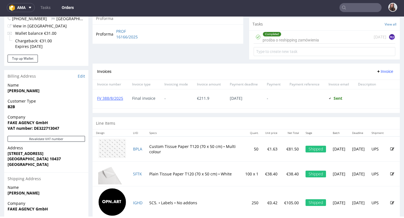
scroll to position [198, 0]
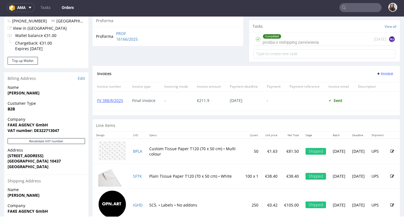
click at [282, 46] on div "Completed prośba o reshipping zamówienia" at bounding box center [291, 39] width 56 height 13
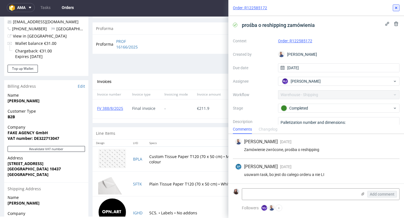
click at [396, 10] on icon at bounding box center [396, 8] width 4 height 4
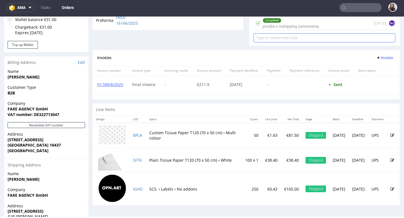
scroll to position [219, 0]
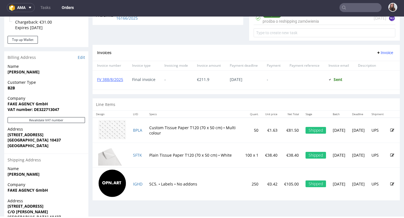
click at [314, 24] on div "Completed prośba o reshipping zamówienia" at bounding box center [291, 18] width 56 height 13
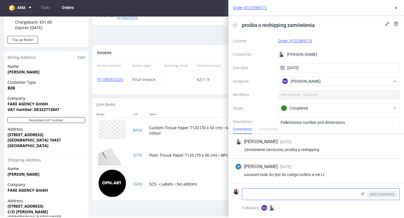
click at [283, 196] on textarea at bounding box center [299, 194] width 115 height 11
click at [395, 9] on icon at bounding box center [396, 8] width 4 height 4
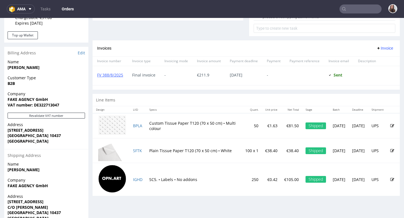
scroll to position [221, 0]
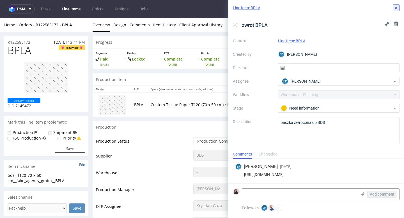
click at [394, 8] on button at bounding box center [396, 7] width 7 height 7
drag, startPoint x: 383, startPoint y: 174, endPoint x: 235, endPoint y: 172, distance: 148.0
click at [235, 173] on div "[URL][DOMAIN_NAME]" at bounding box center [316, 175] width 162 height 4
copy div "[URL][DOMAIN_NAME]"
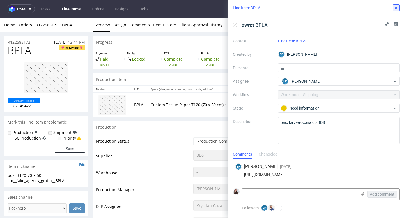
click at [397, 11] on button at bounding box center [396, 7] width 7 height 7
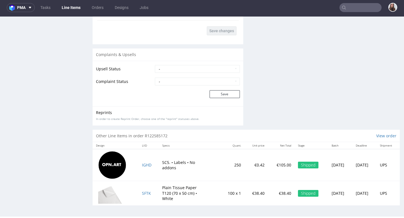
scroll to position [798, 0]
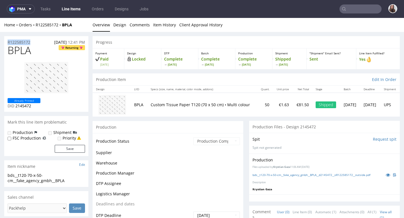
drag, startPoint x: 35, startPoint y: 40, endPoint x: 6, endPoint y: 40, distance: 28.4
click at [6, 40] on div "R122585172 [DATE] 12:41 PM" at bounding box center [46, 40] width 84 height 9
copy p "R122585172"
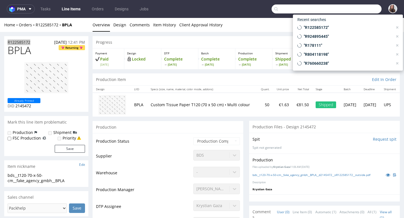
click at [350, 5] on input "text" at bounding box center [327, 8] width 110 height 9
paste input "R790152169"
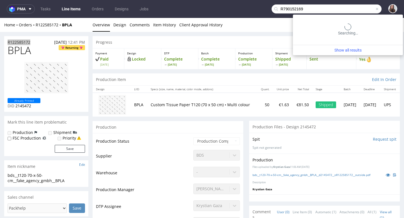
type input "R790152169"
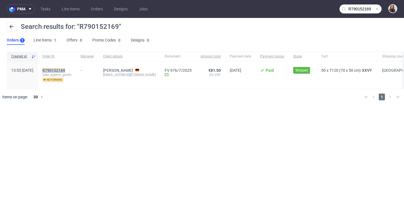
click at [65, 72] on mark "R790152169" at bounding box center [53, 70] width 23 height 4
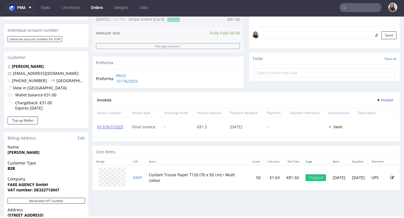
scroll to position [171, 0]
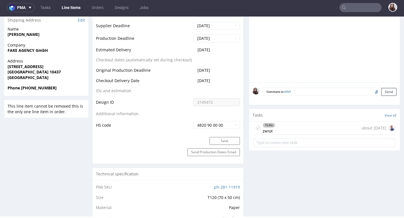
scroll to position [256, 0]
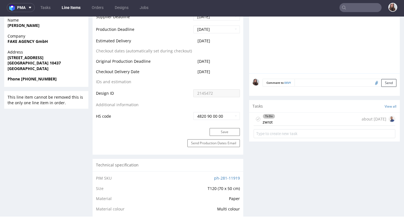
click at [287, 126] on div "To Do zwrot about [DATE]" at bounding box center [325, 119] width 142 height 13
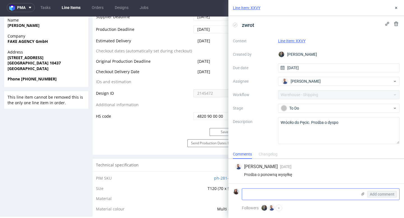
click at [290, 190] on textarea at bounding box center [299, 194] width 115 height 11
click at [278, 196] on textarea at bounding box center [299, 194] width 115 height 11
paste textarea "Please be informed that the office is closed from [DATE] till [DATE]."
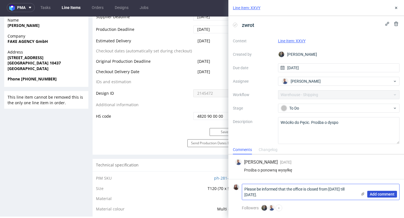
type textarea "Please be informed that the office is closed from [DATE] till [DATE]."
click at [379, 193] on span "Add comment" at bounding box center [382, 195] width 25 height 4
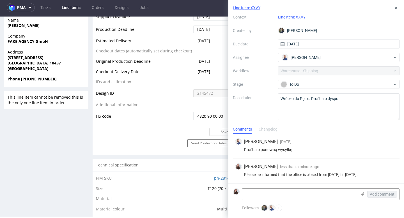
scroll to position [28, 0]
click at [253, 9] on link "Line Item: XXVY" at bounding box center [247, 8] width 28 height 6
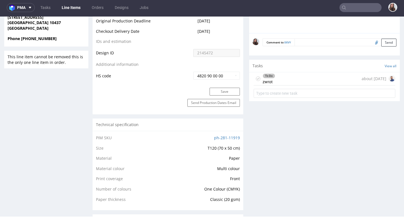
scroll to position [299, 0]
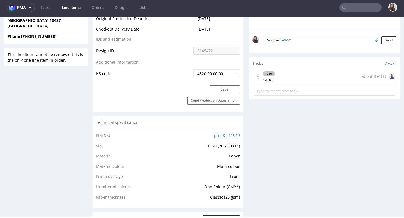
click at [297, 83] on div "To Do zwrot about 1 month ago" at bounding box center [325, 76] width 142 height 13
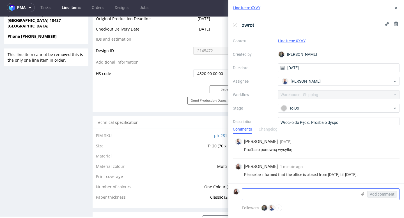
click at [280, 192] on textarea at bounding box center [299, 194] width 115 height 11
click at [302, 190] on textarea at bounding box center [299, 194] width 115 height 11
type textarea "H"
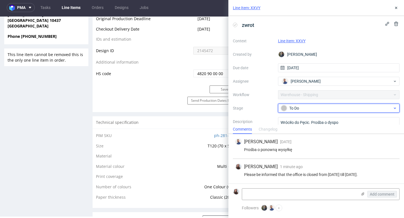
click at [318, 110] on div "To Do" at bounding box center [337, 108] width 112 height 6
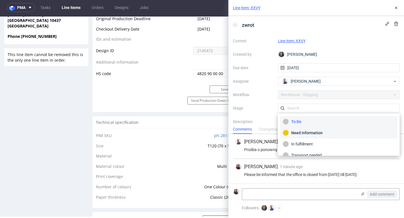
click at [299, 134] on div "Need information" at bounding box center [339, 133] width 112 height 6
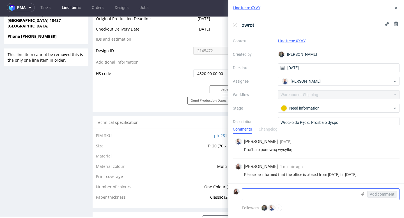
click at [269, 193] on textarea at bounding box center [299, 194] width 115 height 11
drag, startPoint x: 274, startPoint y: 195, endPoint x: 259, endPoint y: 194, distance: 14.6
click at [259, 194] on textarea "Has this reorder bee sent?" at bounding box center [299, 194] width 115 height 11
click at [278, 193] on textarea "Has this order bee sent?" at bounding box center [299, 194] width 115 height 11
click at [288, 193] on textarea "Has this order been sent?" at bounding box center [299, 194] width 115 height 11
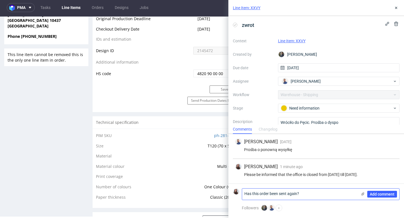
click at [303, 195] on textarea "Has this order been sent again?" at bounding box center [299, 194] width 115 height 11
type textarea "Has this order been sent again? Can I ask for a tracking numer"
click at [386, 194] on span "Add comment" at bounding box center [382, 195] width 25 height 4
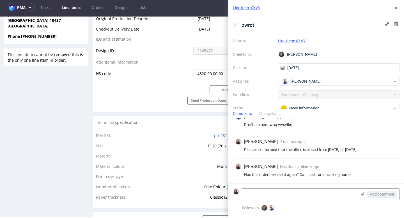
scroll to position [14, 0]
click at [397, 7] on icon at bounding box center [396, 8] width 4 height 4
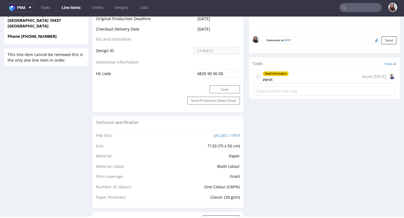
click at [290, 76] on div "Need information zwrot about 1 month ago" at bounding box center [325, 76] width 142 height 13
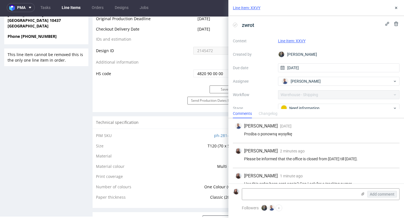
scroll to position [14, 0]
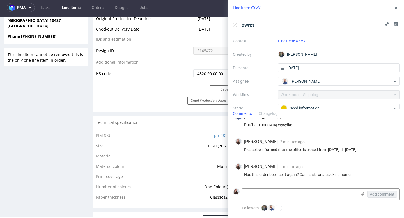
drag, startPoint x: 278, startPoint y: 152, endPoint x: 287, endPoint y: 145, distance: 11.4
click at [287, 148] on div "Please be informed that the office is closed from 8th of September till 17th of…" at bounding box center [316, 150] width 162 height 4
copy div "the office is closed from 8th of September till 17th of September 2025."
click at [247, 8] on link "Line Item: XXVY" at bounding box center [247, 8] width 28 height 6
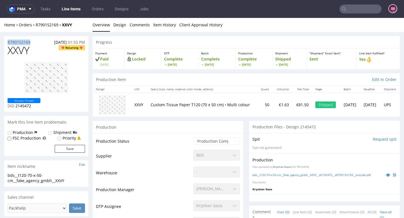
drag, startPoint x: 35, startPoint y: 41, endPoint x: 1, endPoint y: 42, distance: 33.7
copy p "R790152169"
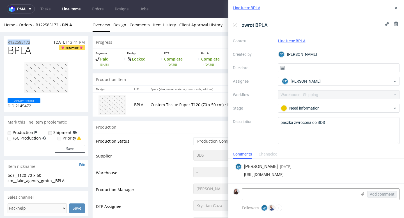
drag, startPoint x: 36, startPoint y: 41, endPoint x: 8, endPoint y: 41, distance: 28.4
click at [8, 41] on div "R122585172 30.07.2025 12:41 PM" at bounding box center [46, 40] width 84 height 9
copy p "R122585172"
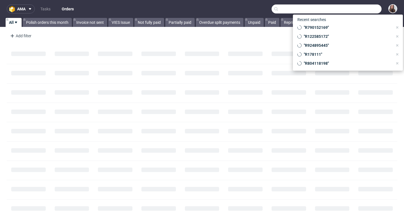
click at [354, 9] on input "text" at bounding box center [327, 8] width 110 height 9
paste input "R760660238"
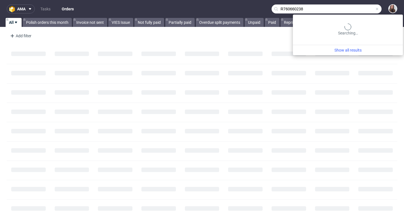
type input "R760660238"
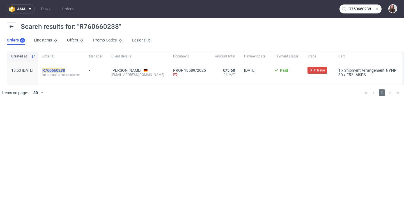
click at [65, 70] on mark "R760660238" at bounding box center [53, 70] width 23 height 4
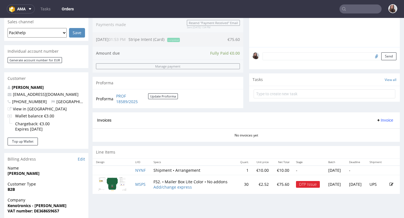
scroll to position [211, 0]
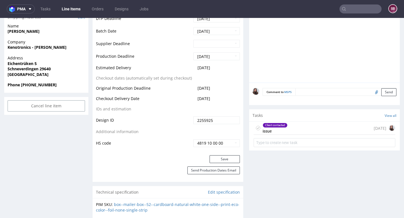
scroll to position [245, 0]
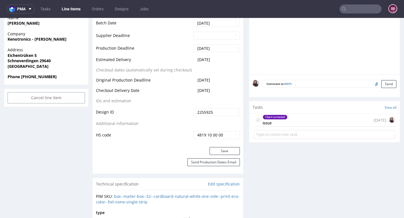
click at [298, 121] on div "Client contacted issue 3 days ago" at bounding box center [325, 120] width 142 height 13
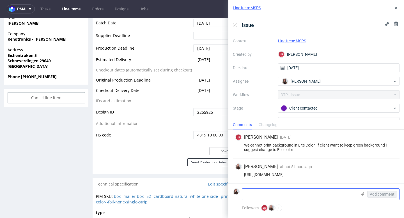
click at [276, 193] on textarea at bounding box center [299, 194] width 115 height 11
click at [268, 195] on textarea "client wants eco color," at bounding box center [299, 194] width 115 height 11
click at [312, 195] on textarea "client wants to change to eco color," at bounding box center [299, 194] width 115 height 11
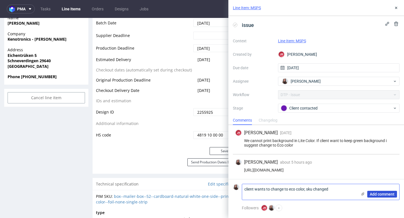
type textarea "client wants to change to eco color, sku changed"
click at [384, 194] on span "Add comment" at bounding box center [382, 195] width 25 height 4
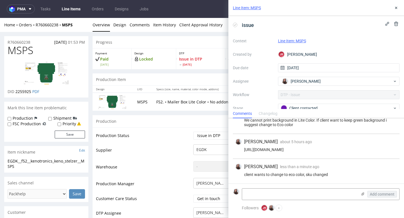
click at [24, 46] on span "MSPS" at bounding box center [21, 50] width 26 height 11
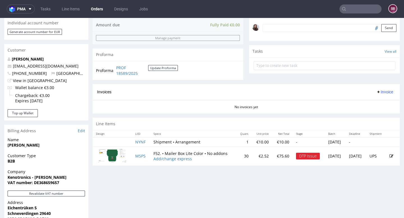
scroll to position [176, 0]
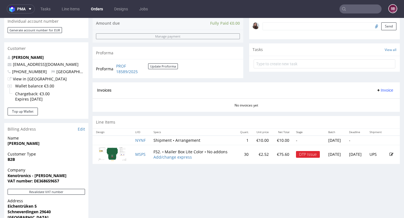
click at [386, 157] on td at bounding box center [393, 154] width 14 height 19
click at [390, 156] on icon at bounding box center [392, 155] width 4 height 4
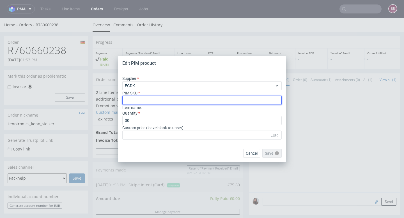
click at [195, 102] on input "text" at bounding box center [202, 100] width 160 height 9
paste input "box--mailer-box--52--cardboard-white-one-side--print-eco-color--foil-none"
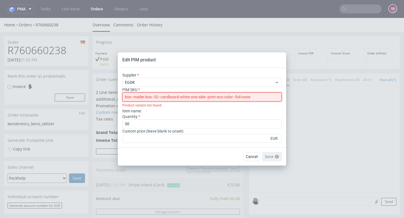
click at [126, 100] on input "box--mailer-box--52--cardboard-white-one-side--print-eco-color--foil-none" at bounding box center [202, 97] width 160 height 9
click at [126, 94] on input "box--mailer-box--52--cardboard-white-one-side--print-eco-color--foil-none" at bounding box center [202, 97] width 160 height 9
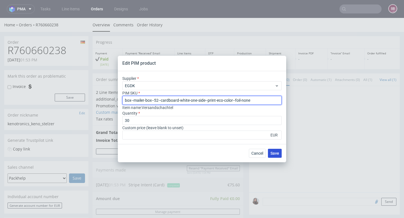
type input "box--mailer-box--52--cardboard-white-one-side--print-eco-color--foil-none"
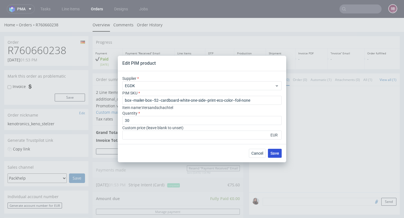
click at [278, 156] on button "Save" at bounding box center [275, 153] width 14 height 9
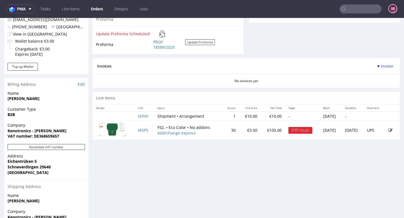
scroll to position [247, 0]
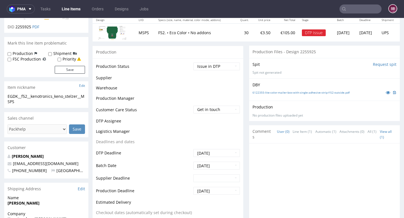
scroll to position [66, 0]
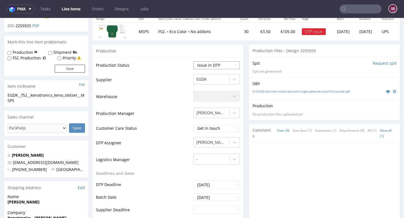
click at [211, 69] on select "Waiting for Artwork Waiting for Diecut Waiting for Mockup Waiting for DTP Waiti…" at bounding box center [216, 66] width 47 height 8
select select "back_for_dtp"
click at [193, 62] on select "Waiting for Artwork Waiting for Diecut Waiting for Mockup Waiting for DTP Waiti…" at bounding box center [216, 66] width 47 height 8
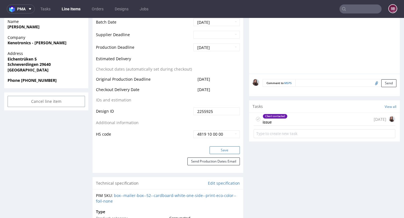
scroll to position [245, 0]
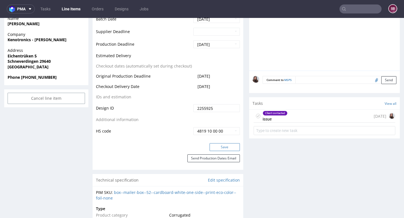
click at [217, 149] on button "Save" at bounding box center [225, 148] width 30 height 8
click at [272, 118] on div "Client contacted issue" at bounding box center [275, 116] width 25 height 13
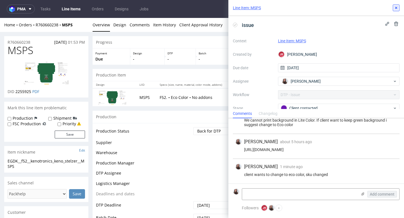
scroll to position [244, 0]
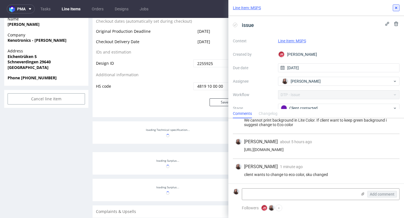
click at [398, 8] on icon at bounding box center [396, 8] width 4 height 4
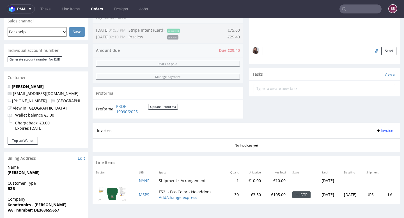
scroll to position [147, 0]
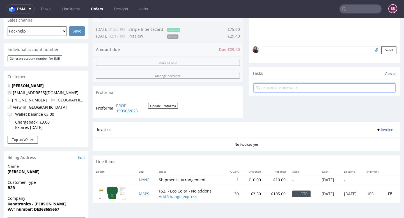
click at [283, 92] on input "text" at bounding box center [325, 87] width 142 height 9
type input "payment link"
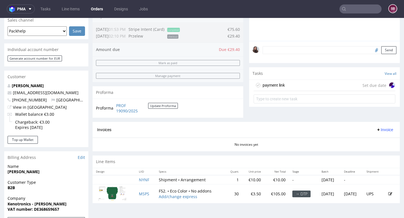
click at [279, 89] on div "payment link" at bounding box center [274, 85] width 22 height 7
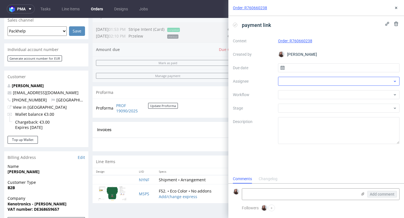
scroll to position [4, 0]
click at [294, 66] on input "text" at bounding box center [339, 67] width 122 height 9
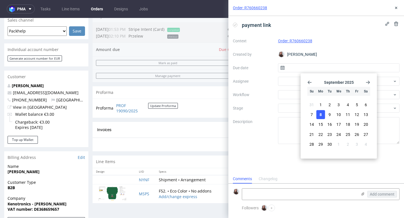
click at [320, 112] on span "8" at bounding box center [321, 115] width 2 height 6
type input "[DATE]"
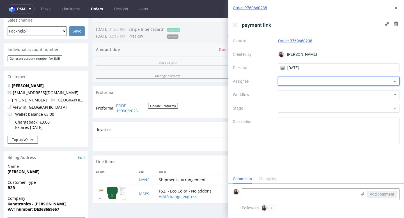
click at [288, 83] on div at bounding box center [339, 81] width 122 height 9
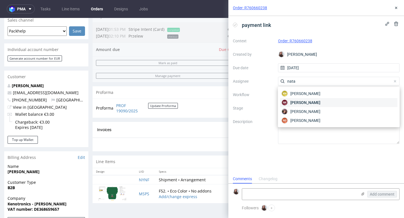
type input "nata"
click at [308, 103] on span "[PERSON_NAME]" at bounding box center [306, 103] width 30 height 6
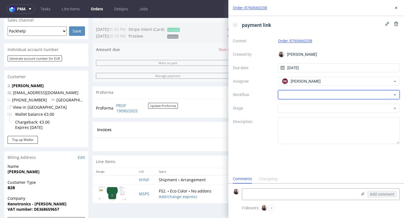
click at [292, 93] on div at bounding box center [339, 94] width 122 height 9
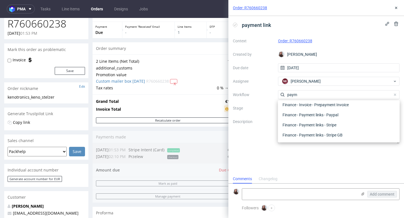
scroll to position [26, 0]
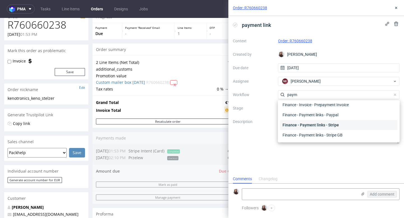
type input "paym"
click at [308, 122] on div "Finance - Payment links - Stripe" at bounding box center [339, 125] width 117 height 10
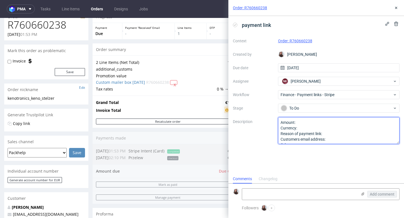
click at [305, 123] on textarea "Amount: Currency: Reason of payment link: Customers email address: Other:" at bounding box center [339, 130] width 122 height 27
click at [304, 129] on textarea "Amount: Currency: Reason of payment link: Customers email address: Other:" at bounding box center [339, 130] width 122 height 27
click at [301, 122] on textarea "Amount: Currency: Reason of payment link: Customers email address: Other:" at bounding box center [339, 130] width 122 height 27
type textarea "Amount: 29, Currency:Euro Reason of payment link: Customers email address: Othe…"
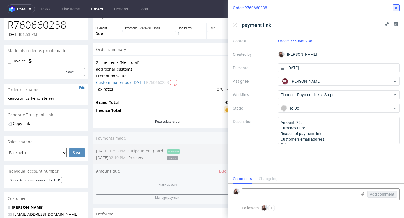
click at [394, 7] on icon at bounding box center [396, 8] width 4 height 4
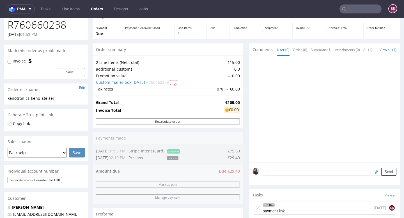
click at [291, 207] on div "To Do payment link today NK" at bounding box center [325, 208] width 142 height 13
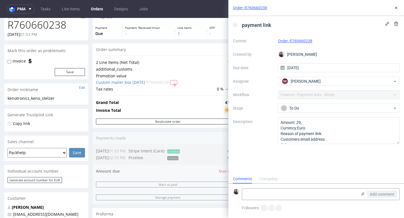
scroll to position [4, 0]
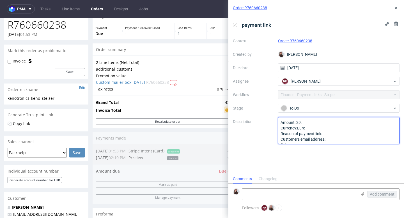
click at [311, 122] on textarea "Amount: 29, Currency:Euro Reason of payment link: Customers email address: Othe…" at bounding box center [339, 130] width 122 height 27
click at [329, 134] on textarea "Amount: 29, Currency:Euro Reason of payment link: Customers email address: Othe…" at bounding box center [339, 130] width 122 height 27
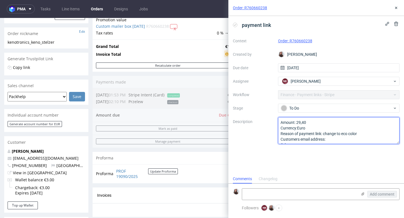
scroll to position [90, 0]
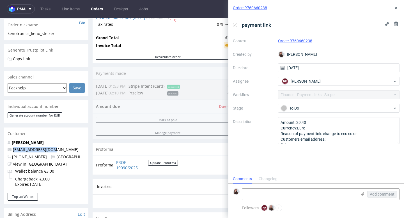
drag, startPoint x: 56, startPoint y: 149, endPoint x: 12, endPoint y: 150, distance: 43.6
click at [12, 150] on p "keno@kenotronics.de" at bounding box center [47, 150] width 78 height 6
copy link "keno@kenotronics.de"
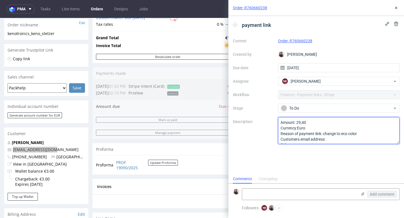
click at [335, 140] on textarea "Amount: 29,40 Currency:Euro Reason of payment link: change to eco color Custome…" at bounding box center [339, 130] width 122 height 27
paste textarea "keno@kenotronics.de"
click at [327, 139] on textarea "Amount: 29,40 Currency:Euro Reason of payment link: change to eco color Custome…" at bounding box center [339, 130] width 122 height 27
type textarea "Amount: 29,40 Currency:Euro Reason of payment link: change to eco color Custome…"
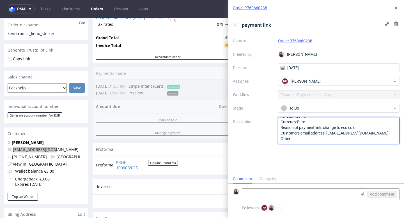
scroll to position [0, 0]
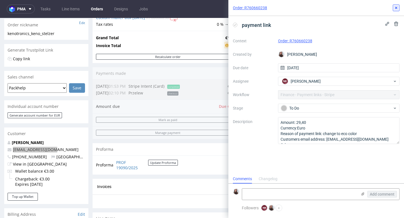
click at [397, 10] on icon at bounding box center [396, 8] width 4 height 4
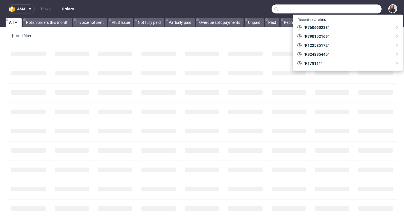
click at [354, 12] on input "text" at bounding box center [327, 8] width 110 height 9
paste input "R461809048"
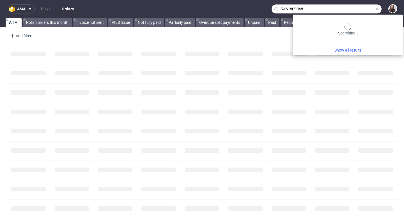
type input "R461809048"
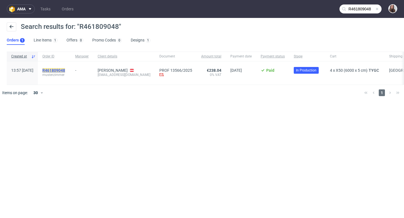
click at [65, 69] on mark "R461809048" at bounding box center [53, 70] width 23 height 4
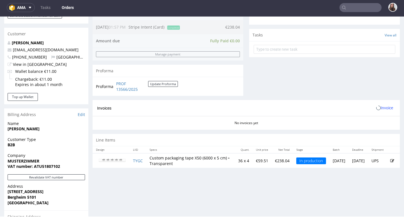
scroll to position [190, 0]
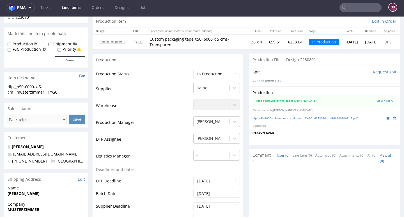
scroll to position [54, 0]
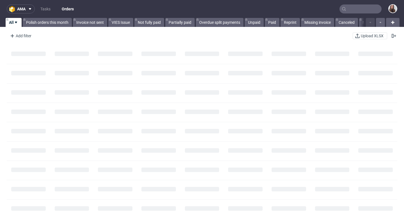
click at [352, 9] on input "text" at bounding box center [361, 8] width 42 height 9
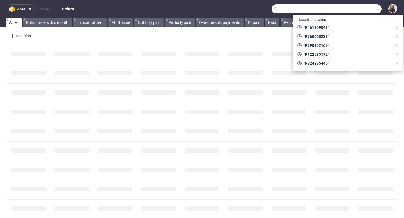
paste input "R812549567"
type input "R812549567"
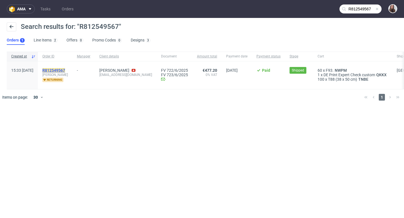
click at [65, 70] on mark "R812549567" at bounding box center [53, 70] width 23 height 4
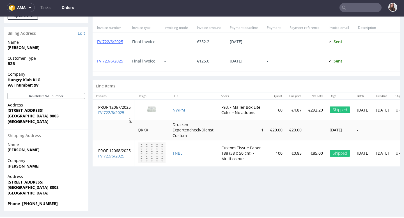
scroll to position [272, 0]
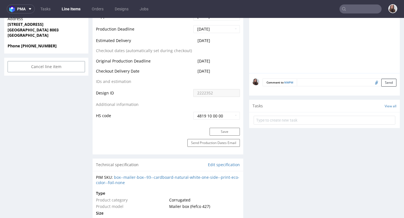
scroll to position [274, 0]
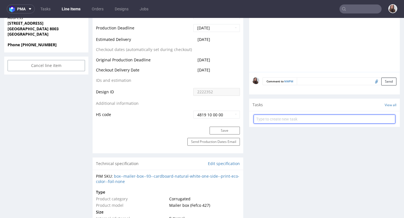
click at [272, 118] on input "text" at bounding box center [325, 119] width 142 height 9
type input "refund"
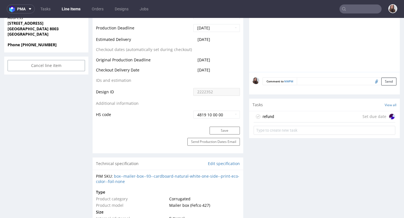
click at [278, 116] on div "refund Set due date" at bounding box center [325, 116] width 142 height 11
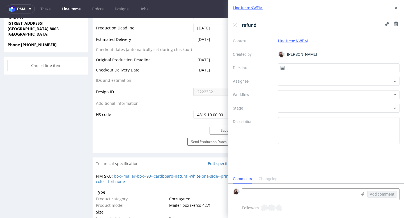
scroll to position [4, 0]
click at [295, 67] on input "text" at bounding box center [339, 67] width 122 height 9
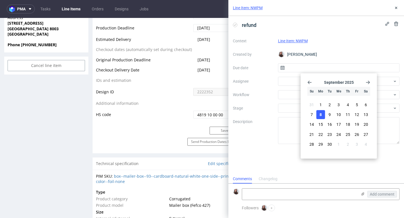
click at [318, 117] on button "8" at bounding box center [321, 114] width 9 height 9
type input "[DATE]"
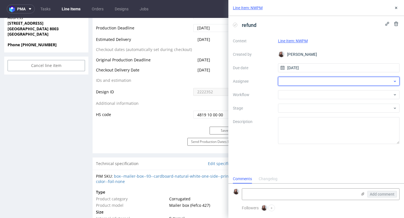
click at [299, 79] on div at bounding box center [339, 81] width 122 height 9
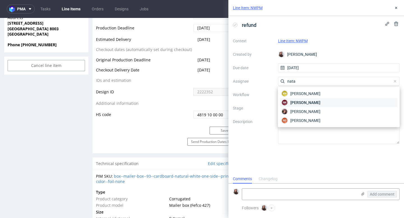
type input "nata"
click at [314, 104] on span "[PERSON_NAME]" at bounding box center [306, 103] width 30 height 6
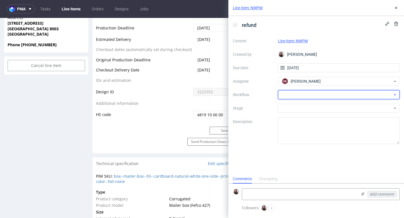
click at [300, 94] on div at bounding box center [339, 94] width 122 height 9
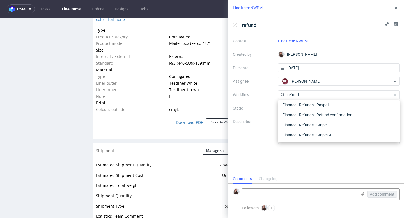
scroll to position [437, 0]
type input "refund"
click at [311, 123] on div "Finance - Refunds - Stripe" at bounding box center [339, 125] width 117 height 10
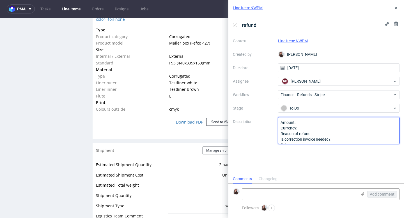
click at [302, 122] on textarea "Amount: Currency: Reason of refund: Is correction invoice needed?: Other:" at bounding box center [339, 130] width 122 height 27
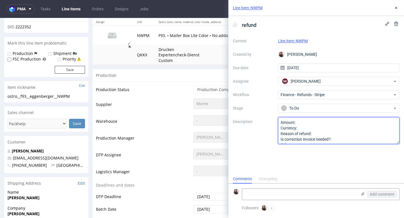
scroll to position [0, 0]
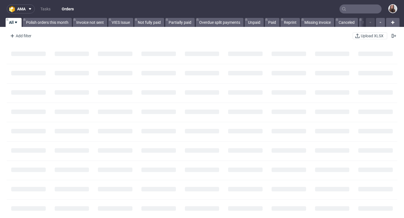
click at [346, 12] on input "text" at bounding box center [361, 8] width 42 height 9
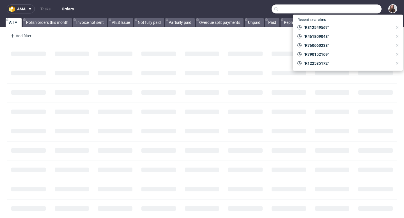
paste input "R812549567"
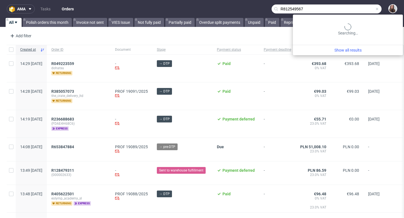
type input "R812549567"
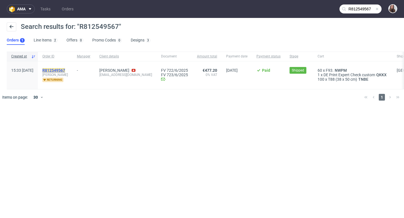
click at [65, 68] on mark "R812549567" at bounding box center [53, 70] width 23 height 4
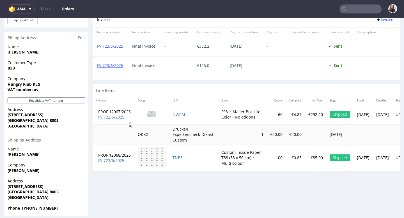
scroll to position [272, 0]
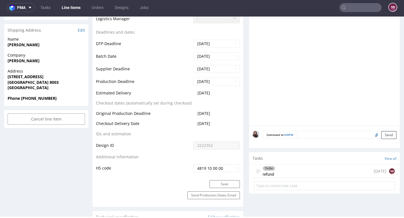
scroll to position [267, 0]
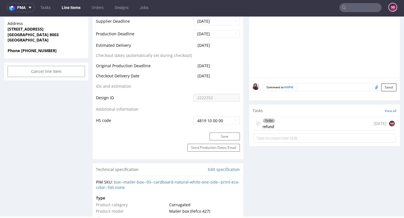
click at [276, 123] on div "To Do refund [DATE] NK" at bounding box center [325, 123] width 142 height 13
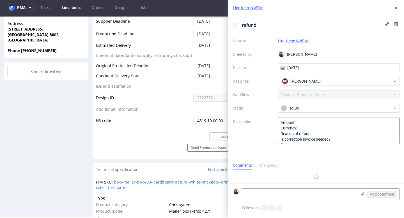
scroll to position [4, 0]
click at [305, 126] on textarea "Amount: Currency: Reason of refund: Is correction invoice needed?: Other:" at bounding box center [339, 130] width 122 height 27
click at [302, 122] on textarea "Amount: Currency: Reason of refund: Is correction invoice needed?: Other:" at bounding box center [339, 130] width 122 height 27
click at [306, 127] on textarea "Amount: Currency: Reason of refund: Is correction invoice needed?: Other:" at bounding box center [339, 130] width 122 height 27
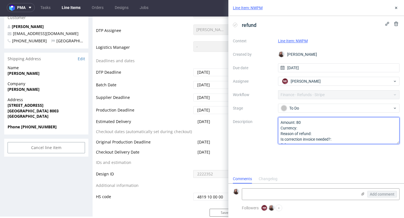
scroll to position [0, 0]
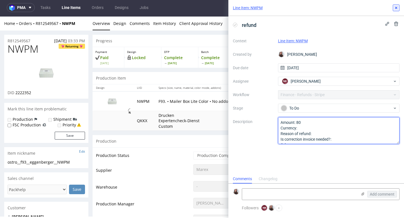
type textarea "Amount: 80 Currency: Reason of refund: Is correction invoice needed?: Other:"
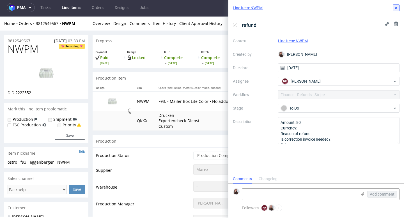
click at [396, 8] on use at bounding box center [396, 8] width 2 height 2
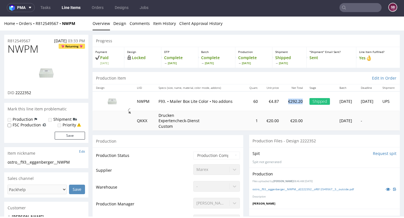
drag, startPoint x: 288, startPoint y: 101, endPoint x: 272, endPoint y: 100, distance: 16.0
click at [283, 100] on td "€292.20" at bounding box center [295, 101] width 24 height 19
copy td "€292.20"
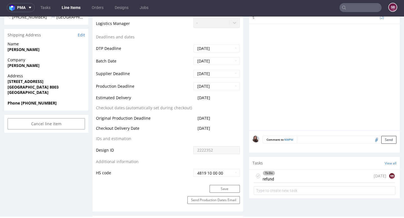
scroll to position [221, 0]
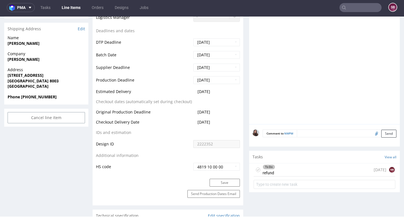
click at [282, 165] on div "To Do refund [DATE] NK" at bounding box center [325, 170] width 142 height 13
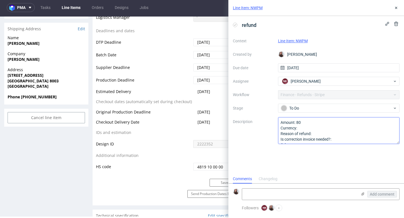
scroll to position [4, 0]
drag, startPoint x: 305, startPoint y: 124, endPoint x: 297, endPoint y: 123, distance: 7.3
click at [297, 123] on textarea "Amount: 80 Currency: Reason of refund: Is correction invoice needed?: Other:" at bounding box center [339, 130] width 122 height 27
paste textarea "€292.2"
click at [300, 122] on textarea "Amount: 80 Currency: Reason of refund: Is correction invoice needed?: Other:" at bounding box center [339, 130] width 122 height 27
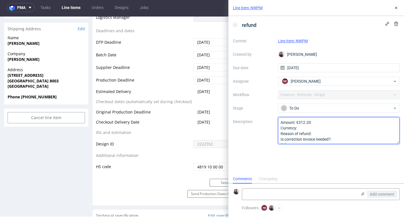
click at [315, 123] on textarea "Amount: 80 Currency: Reason of refund: Is correction invoice needed?: Other:" at bounding box center [339, 130] width 122 height 27
click at [306, 127] on textarea "Amount: 80 Currency: Reason of refund: Is correction invoice needed?: Other:" at bounding box center [339, 130] width 122 height 27
click at [299, 122] on textarea "Amount: 80 Currency: Reason of refund: Is correction invoice needed?: Other:" at bounding box center [339, 130] width 122 height 27
click at [305, 129] on textarea "Amount: 80 Currency: Reason of refund: Is correction invoice needed?: Other:" at bounding box center [339, 130] width 122 height 27
click at [318, 134] on textarea "Amount: 80 Currency: Reason of refund: Is correction invoice needed?: Other:" at bounding box center [339, 130] width 122 height 27
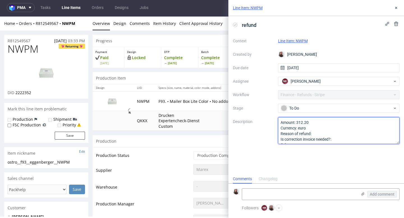
scroll to position [0, 0]
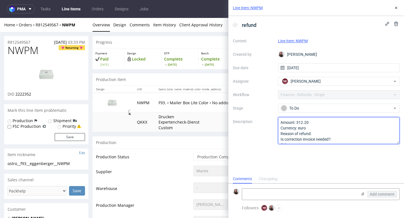
click at [318, 133] on textarea "Amount: 312.20 Currency: euro Reason of refund: Is correction invoice needed?: …" at bounding box center [339, 130] width 122 height 27
click at [355, 135] on textarea "Amount: 312.20 Currency: euro Reason of refund: Is correction invoice needed?: …" at bounding box center [339, 130] width 122 height 27
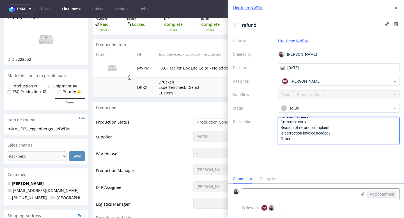
scroll to position [36, 0]
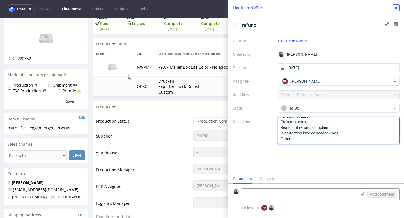
type textarea "Amount: 312.20 Currency: euro Reason of refund: complaint Is correction invoice…"
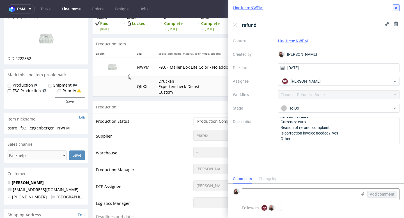
click at [396, 9] on icon at bounding box center [396, 8] width 4 height 4
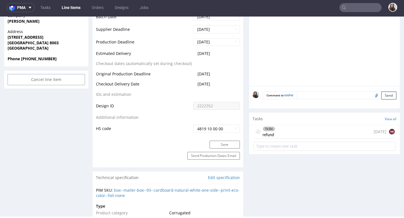
scroll to position [267, 0]
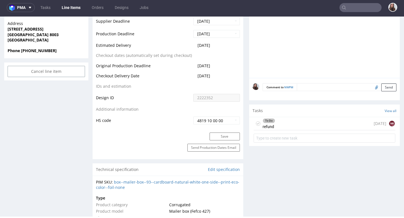
click at [285, 120] on div "To Do refund [DATE] NK" at bounding box center [325, 123] width 142 height 13
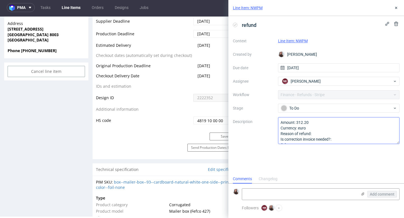
scroll to position [6, 0]
click at [330, 129] on textarea "Amount: 312.20 Currency: euro Reason of refund: Is correction invoice needed?: …" at bounding box center [339, 130] width 122 height 27
type textarea "Amount: 312.20 Currency: euro Reason of refund: Is correction invoice needed?: …"
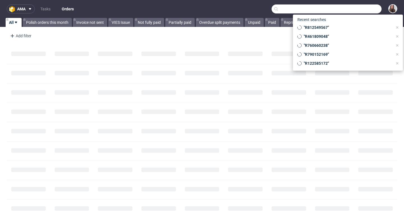
click at [350, 10] on input "text" at bounding box center [327, 8] width 110 height 9
paste input "R249141186"
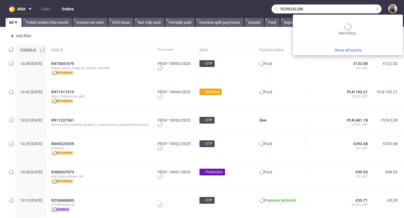
type input "R249141186"
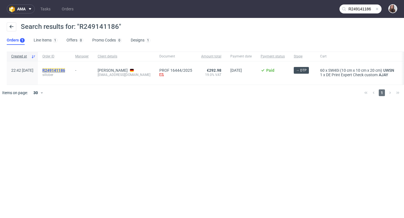
click at [65, 70] on mark "R249141186" at bounding box center [53, 70] width 23 height 4
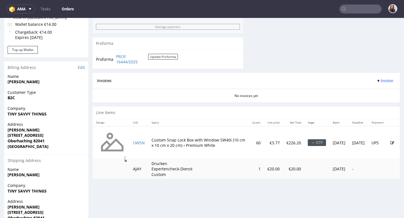
scroll to position [240, 0]
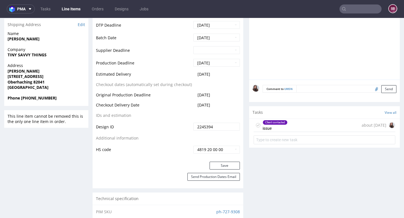
scroll to position [261, 0]
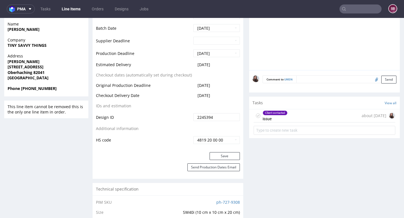
click at [306, 116] on div "Client contacted issue about 1 month ago" at bounding box center [325, 116] width 142 height 13
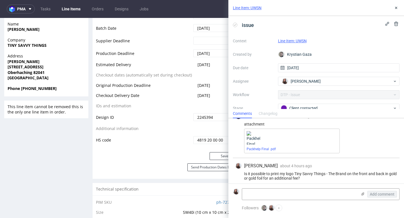
scroll to position [38, 0]
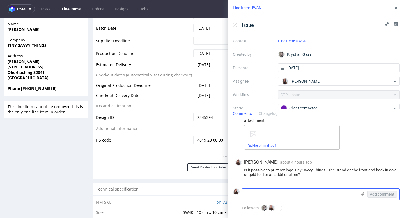
click at [266, 192] on textarea at bounding box center [299, 194] width 115 height 11
paste textarea "R249141186"
type textarea "R249141186"
drag, startPoint x: 275, startPoint y: 195, endPoint x: 229, endPoint y: 195, distance: 45.8
click at [229, 195] on form "R249141186 Add comment" at bounding box center [317, 194] width 176 height 21
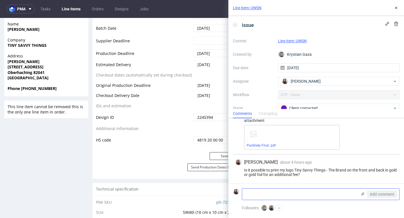
click at [274, 189] on textarea at bounding box center [299, 194] width 115 height 11
paste textarea "Czy dział projektowy mógłby ponownie przyjrzeć się wybranemu przeze mnie koloro…"
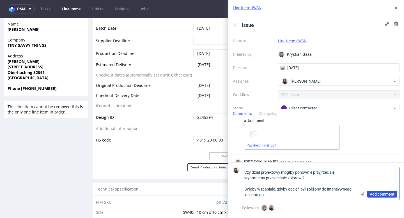
type textarea "Czy dział projektowy mógłby ponownie przyjrzeć się wybranemu przeze mnie koloro…"
click at [379, 193] on span "Add comment" at bounding box center [382, 195] width 25 height 4
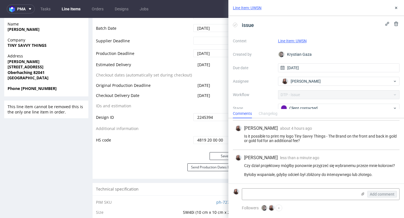
click at [295, 42] on link "Line Item: UWSN" at bounding box center [292, 41] width 29 height 4
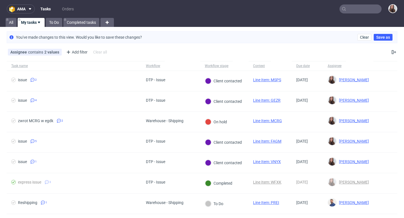
scroll to position [63, 0]
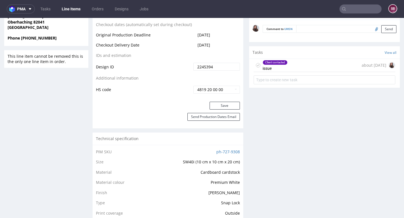
scroll to position [319, 0]
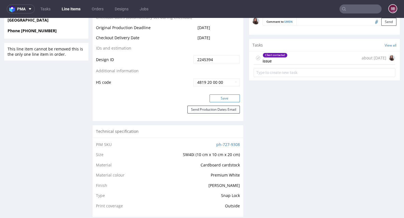
click at [224, 99] on button "Save" at bounding box center [225, 99] width 30 height 8
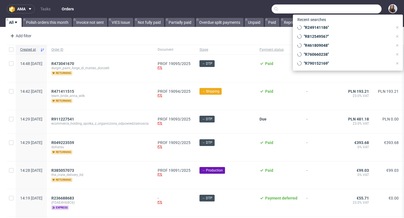
click at [354, 10] on input "text" at bounding box center [327, 8] width 110 height 9
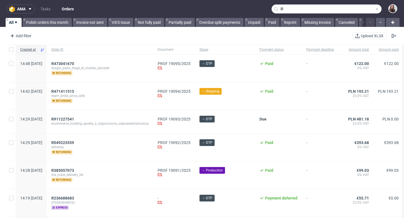
click at [283, 8] on input "R" at bounding box center [327, 8] width 110 height 9
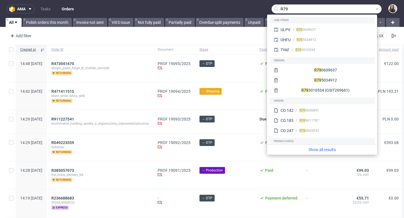
click at [290, 10] on input "R79" at bounding box center [327, 8] width 110 height 9
click at [288, 10] on input "R79" at bounding box center [327, 8] width 110 height 9
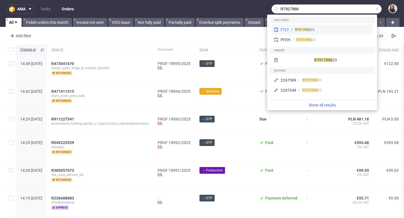
type input "R7917966"
click at [312, 28] on div "R7917966 23" at bounding box center [305, 29] width 20 height 5
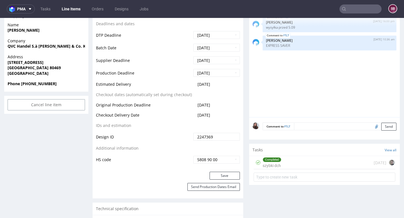
scroll to position [222, 0]
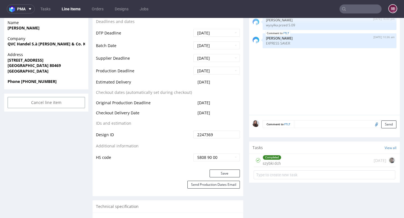
drag, startPoint x: 220, startPoint y: 87, endPoint x: 193, endPoint y: 88, distance: 26.1
click at [193, 88] on td "[DATE]" at bounding box center [216, 84] width 48 height 10
click at [222, 87] on td "[DATE]" at bounding box center [216, 84] width 48 height 10
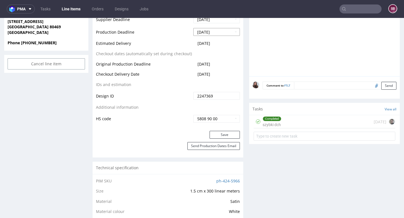
scroll to position [262, 0]
click at [284, 128] on div "Completed szybki dch [DATE]" at bounding box center [325, 121] width 142 height 13
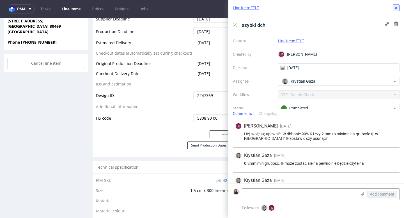
click at [396, 8] on use at bounding box center [396, 8] width 2 height 2
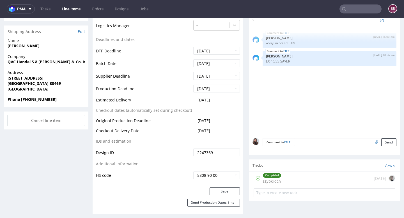
scroll to position [205, 0]
click at [280, 185] on div "Completed szybki dch [DATE]" at bounding box center [325, 178] width 142 height 13
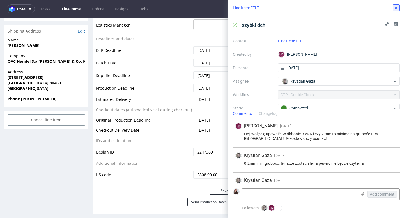
click at [397, 6] on icon at bounding box center [396, 8] width 4 height 4
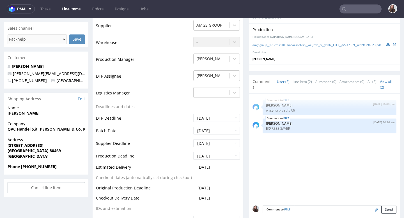
scroll to position [142, 0]
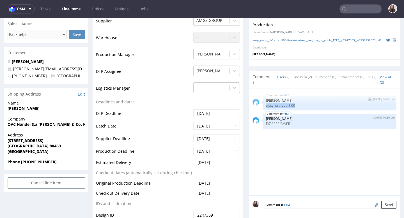
drag, startPoint x: 297, startPoint y: 115, endPoint x: 261, endPoint y: 116, distance: 36.5
click at [263, 111] on div "FTLT 28th Aug 25 | 16:00 pm Ewa Prus wysyłka przed 5.09" at bounding box center [330, 103] width 134 height 15
copy p "wysyłka przed 5.09"
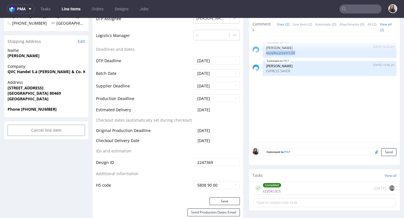
scroll to position [195, 0]
drag, startPoint x: 222, startPoint y: 114, endPoint x: 195, endPoint y: 113, distance: 27.2
click at [195, 113] on td "[DATE]" at bounding box center [216, 111] width 48 height 10
copy span "[DATE]"
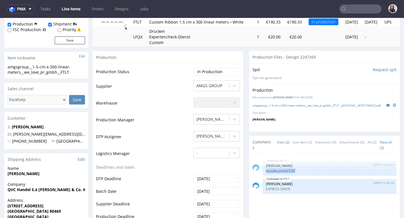
scroll to position [0, 0]
